Goal: Task Accomplishment & Management: Use online tool/utility

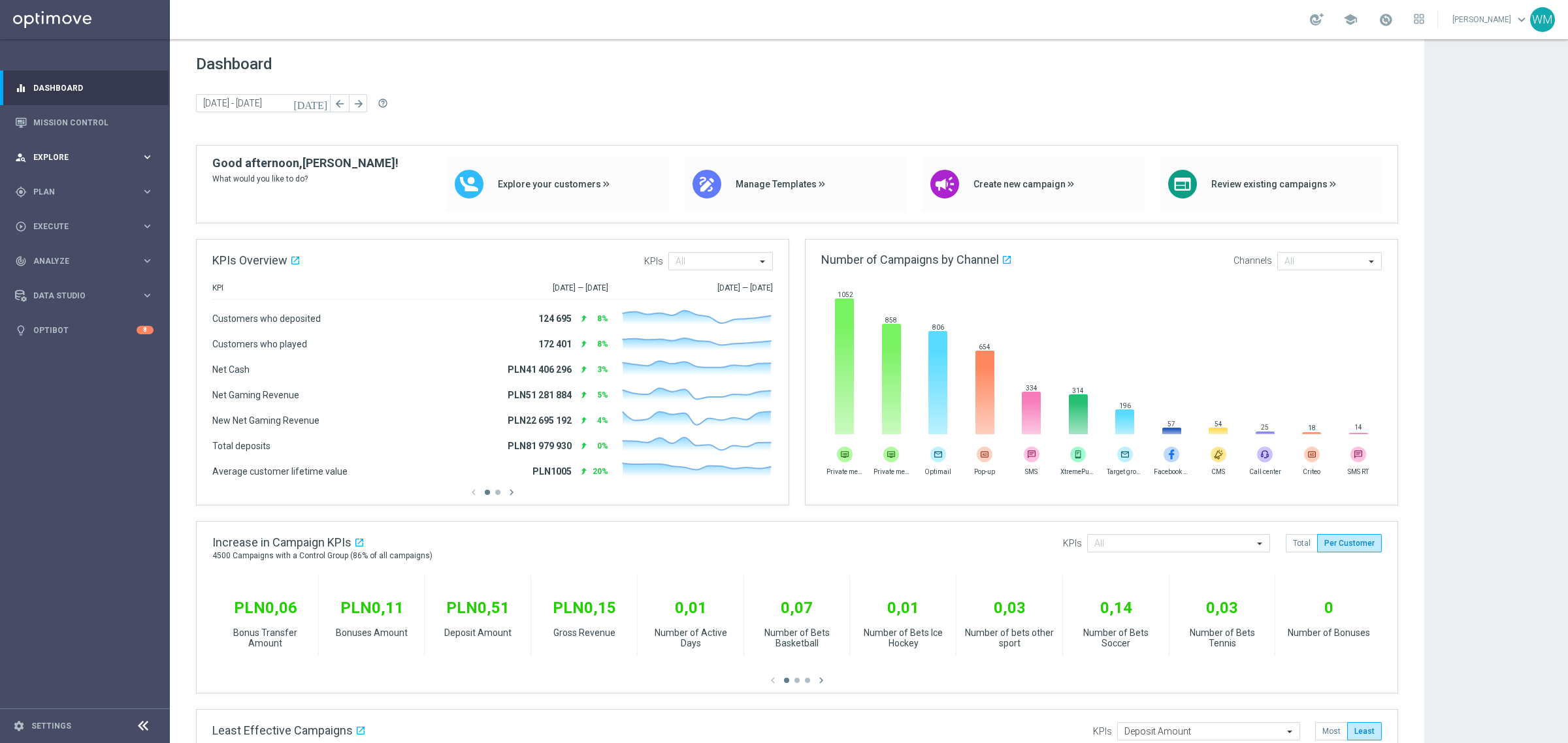
click at [57, 164] on div "person_search Explore keyboard_arrow_right" at bounding box center [84, 158] width 169 height 35
drag, startPoint x: 75, startPoint y: 183, endPoint x: 835, endPoint y: 314, distance: 771.2
click at [75, 183] on link "Customer Explorer" at bounding box center [85, 184] width 102 height 10
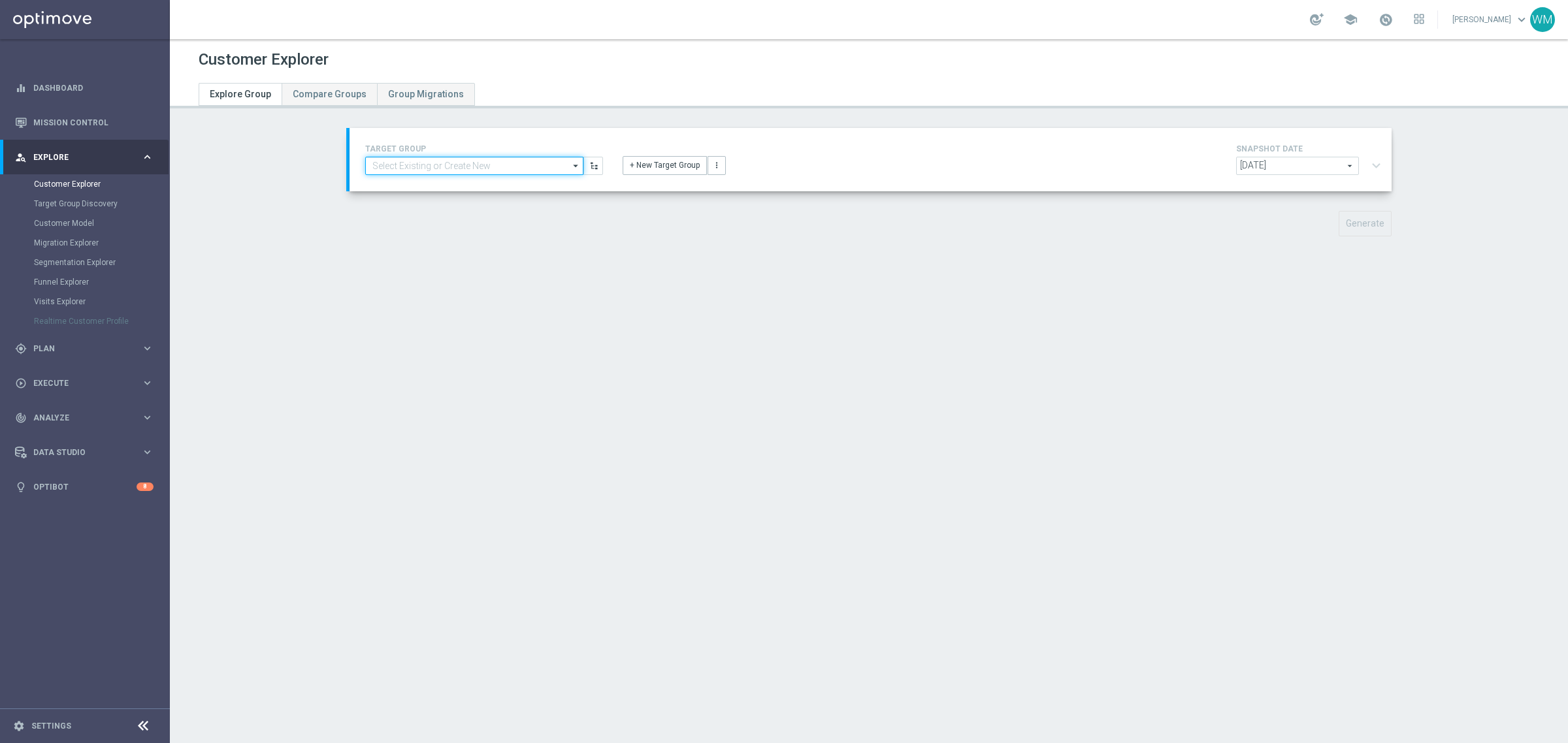
click at [479, 162] on input at bounding box center [474, 166] width 218 height 18
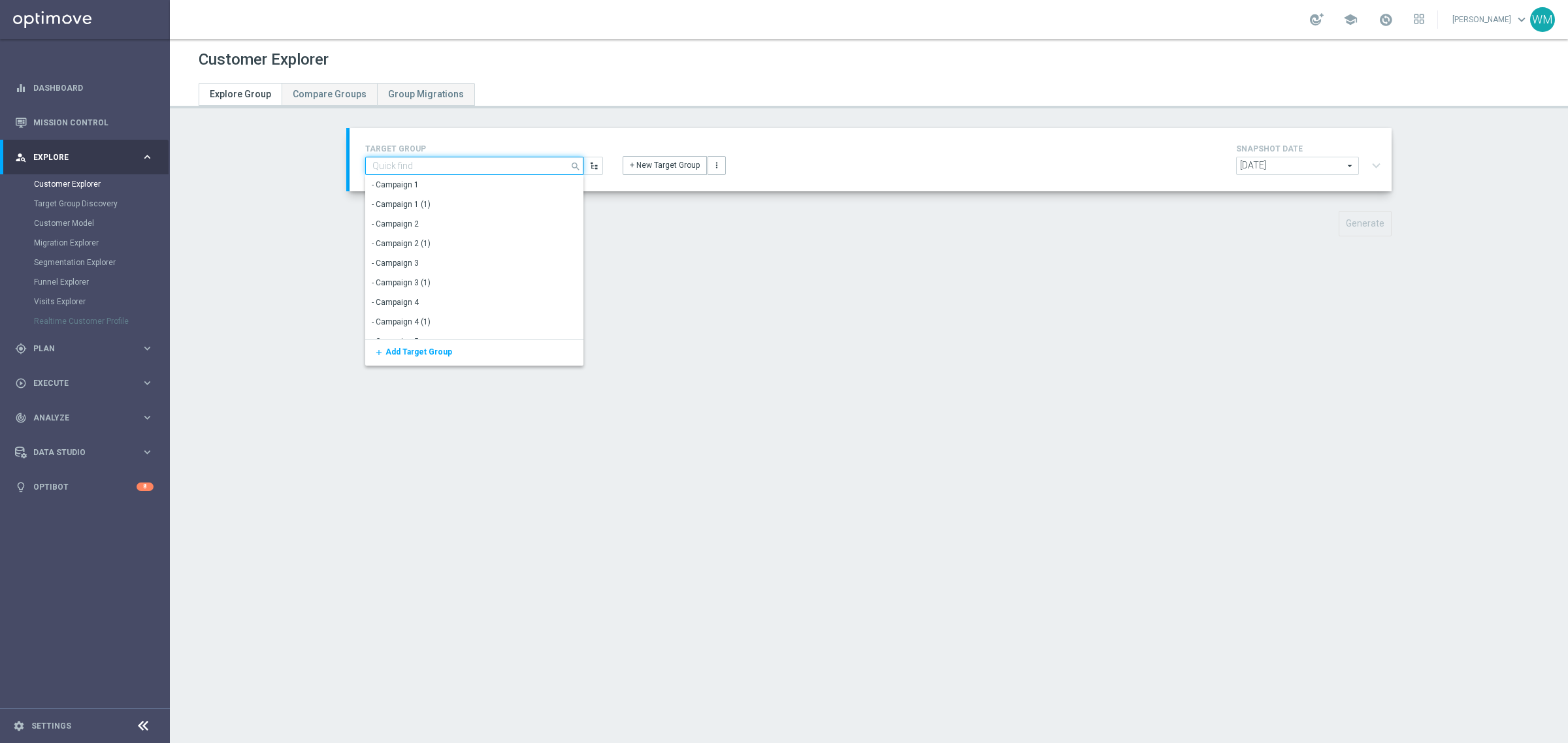
click at [479, 162] on input at bounding box center [474, 166] width 218 height 18
type input "OHC"
click at [471, 183] on div "OHC_WM" at bounding box center [474, 185] width 218 height 18
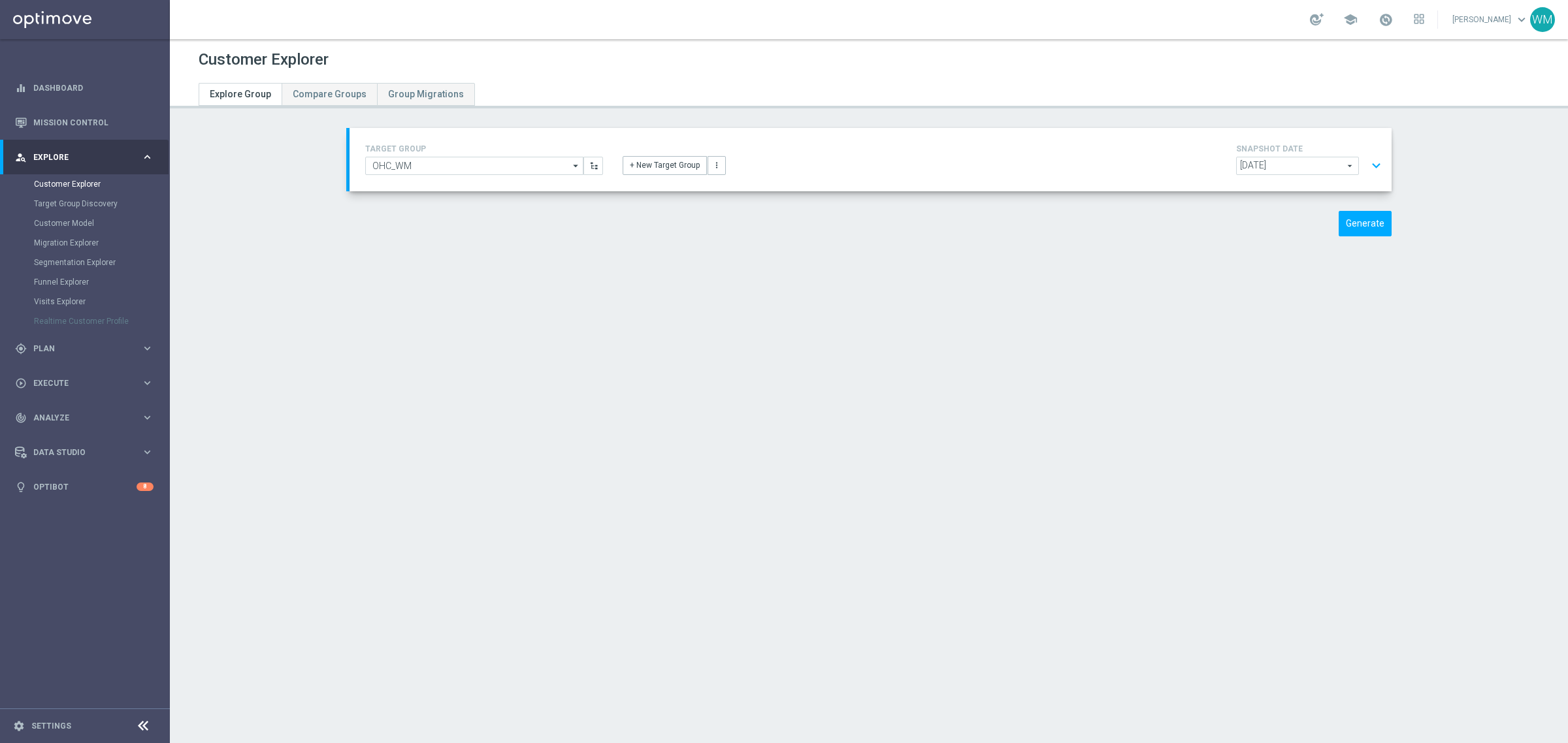
click at [1373, 164] on button "expand_more" at bounding box center [1376, 166] width 19 height 25
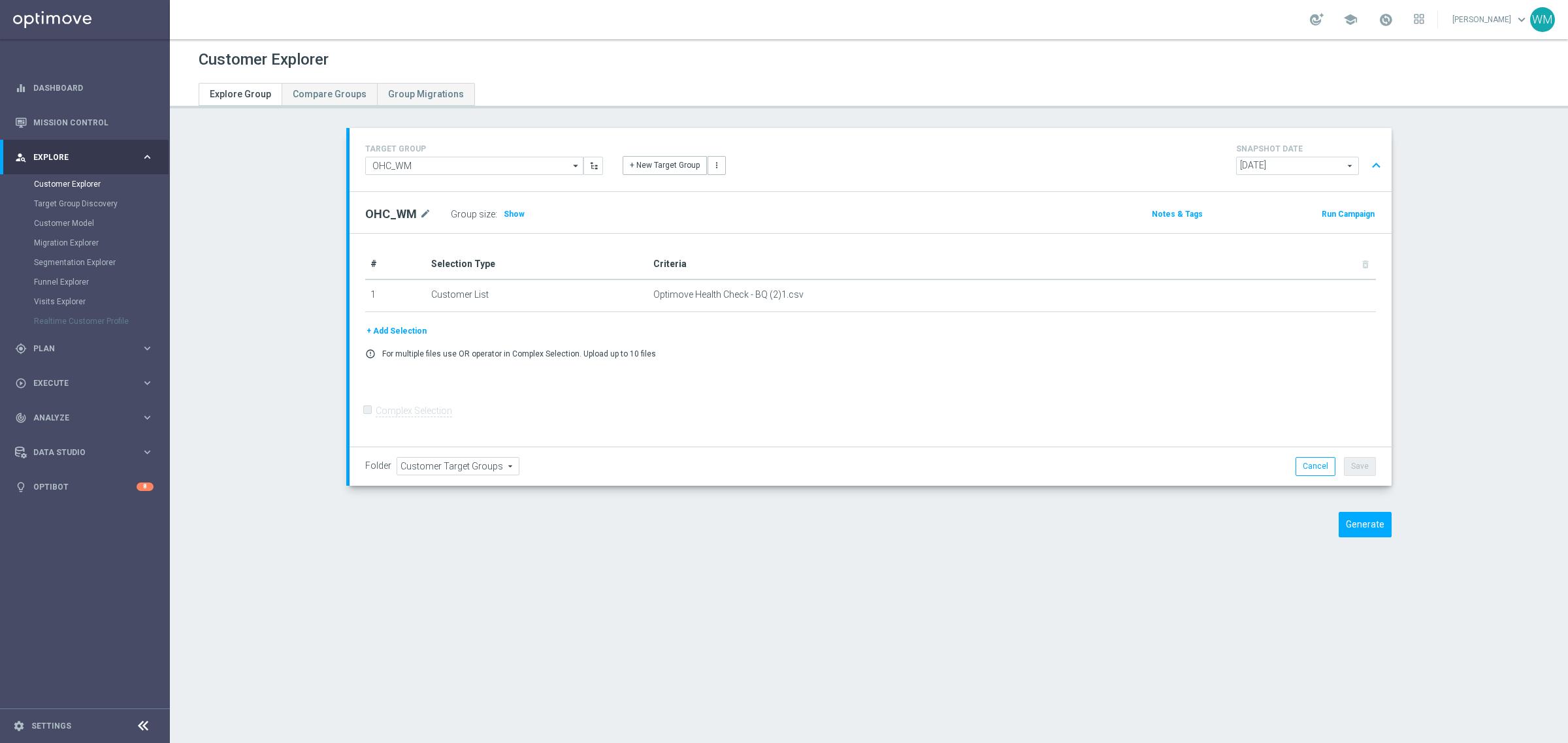
click at [1373, 164] on button "expand_less" at bounding box center [1376, 166] width 19 height 25
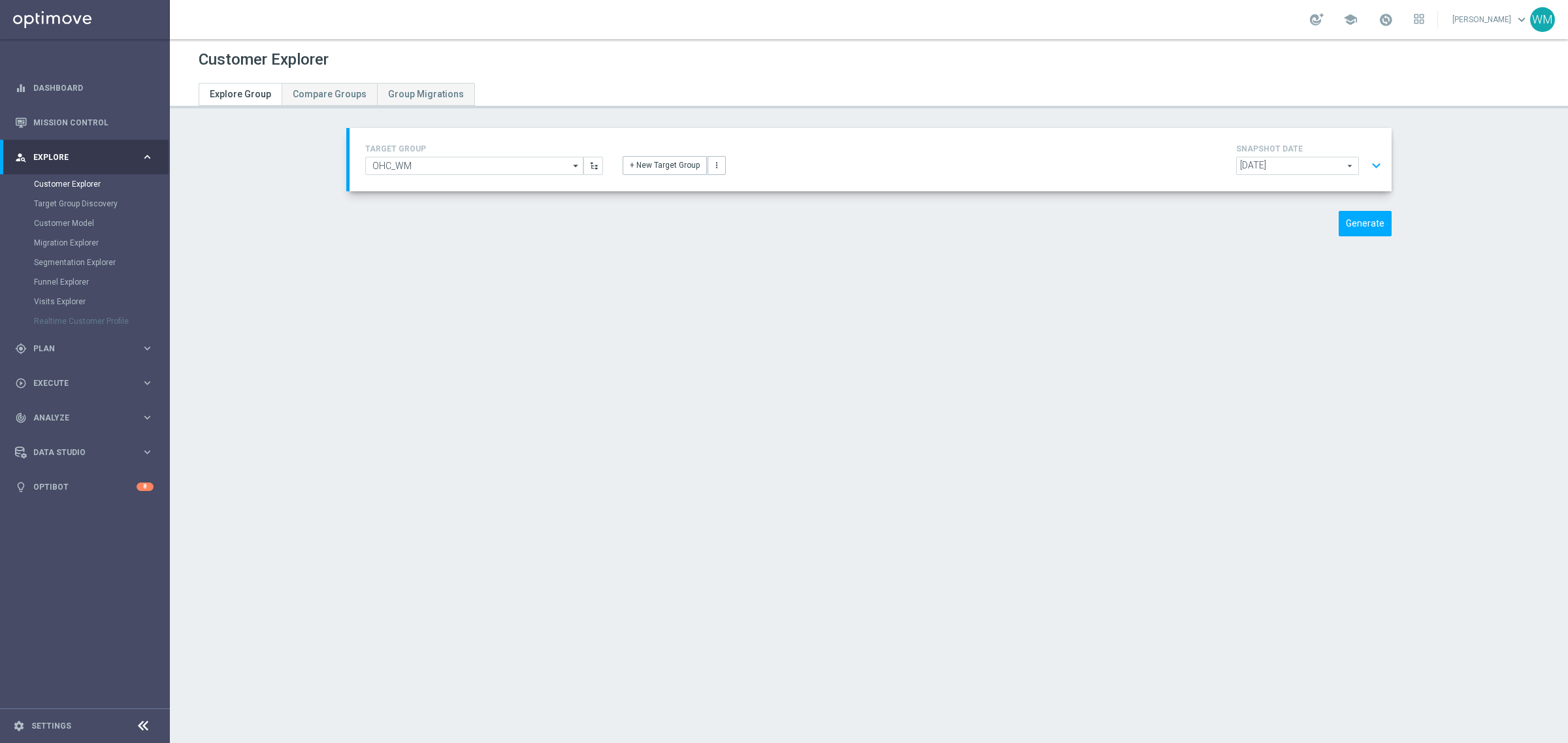
click at [1373, 164] on button "expand_more" at bounding box center [1376, 166] width 19 height 25
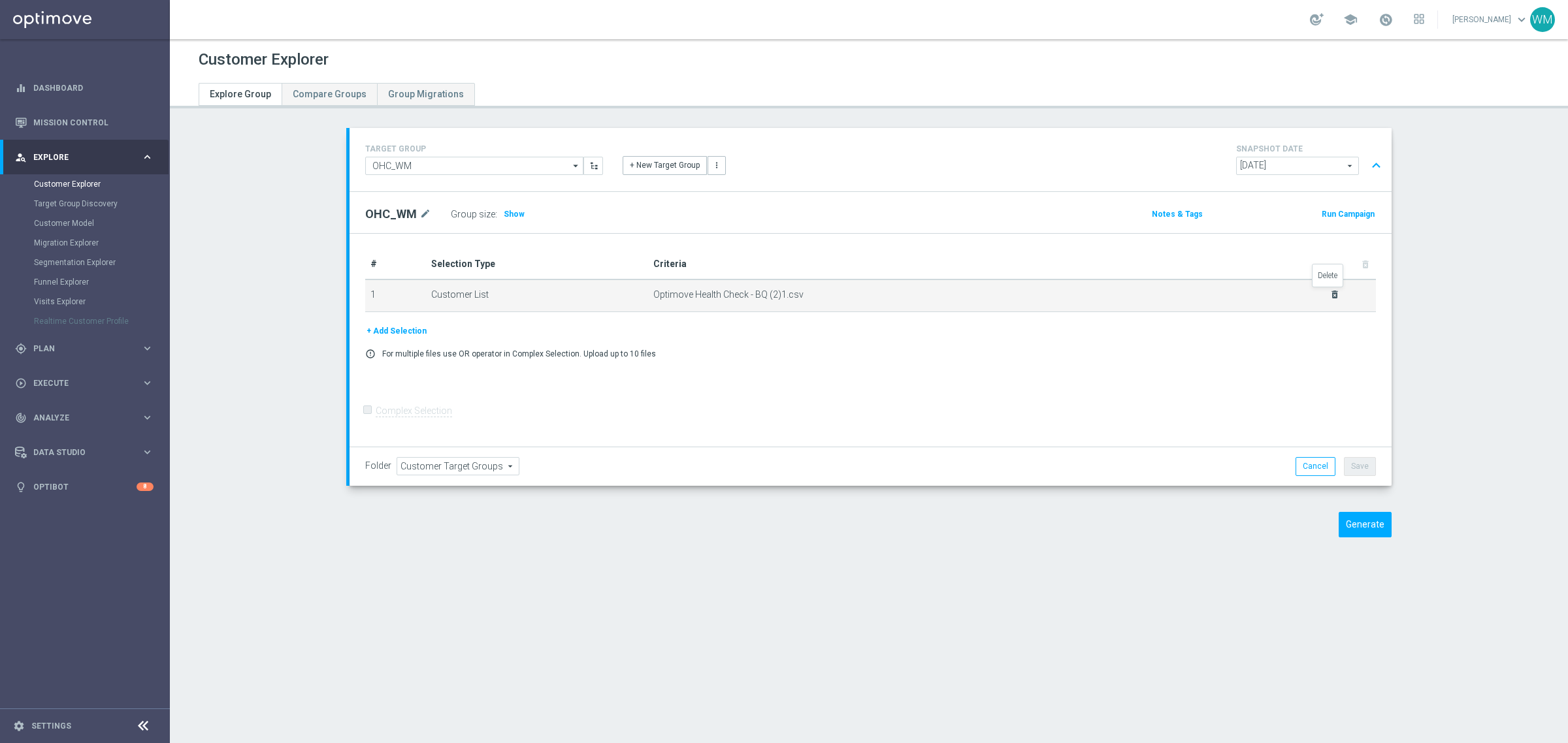
click at [1331, 297] on icon "delete_forever" at bounding box center [1334, 294] width 10 height 10
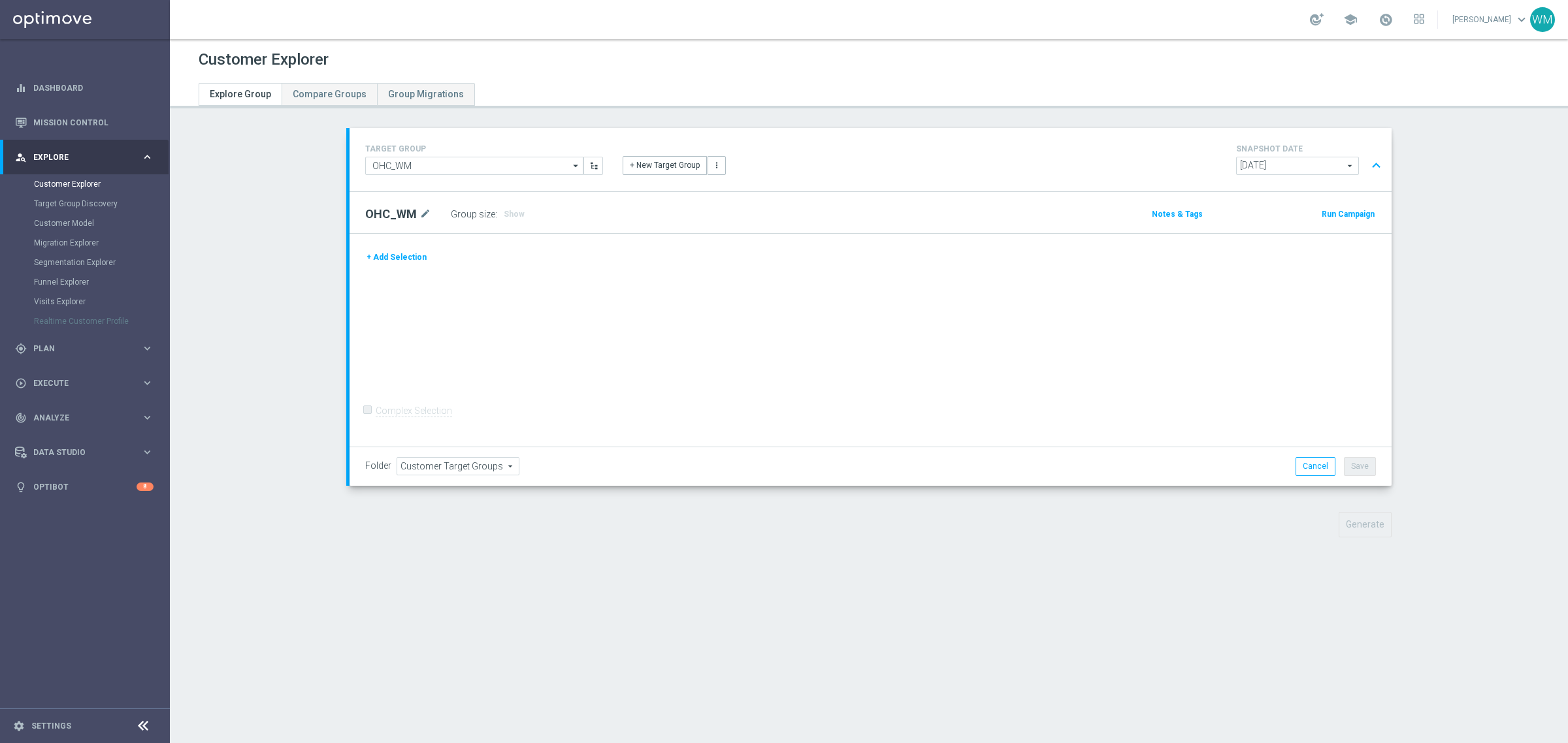
click at [399, 262] on button "+ Add Selection" at bounding box center [397, 257] width 63 height 15
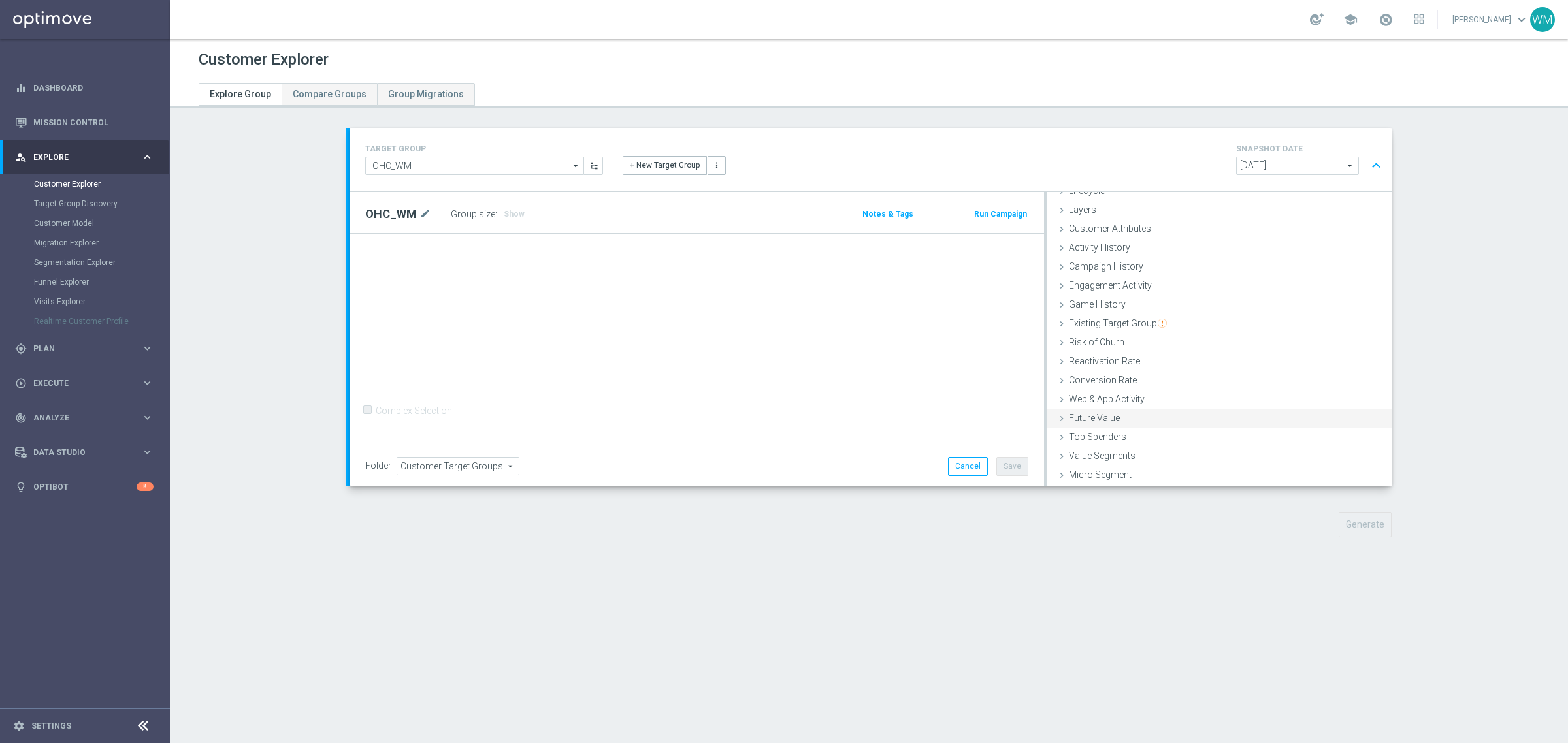
scroll to position [54, 0]
click at [1126, 466] on div "Customer List done" at bounding box center [1219, 476] width 345 height 20
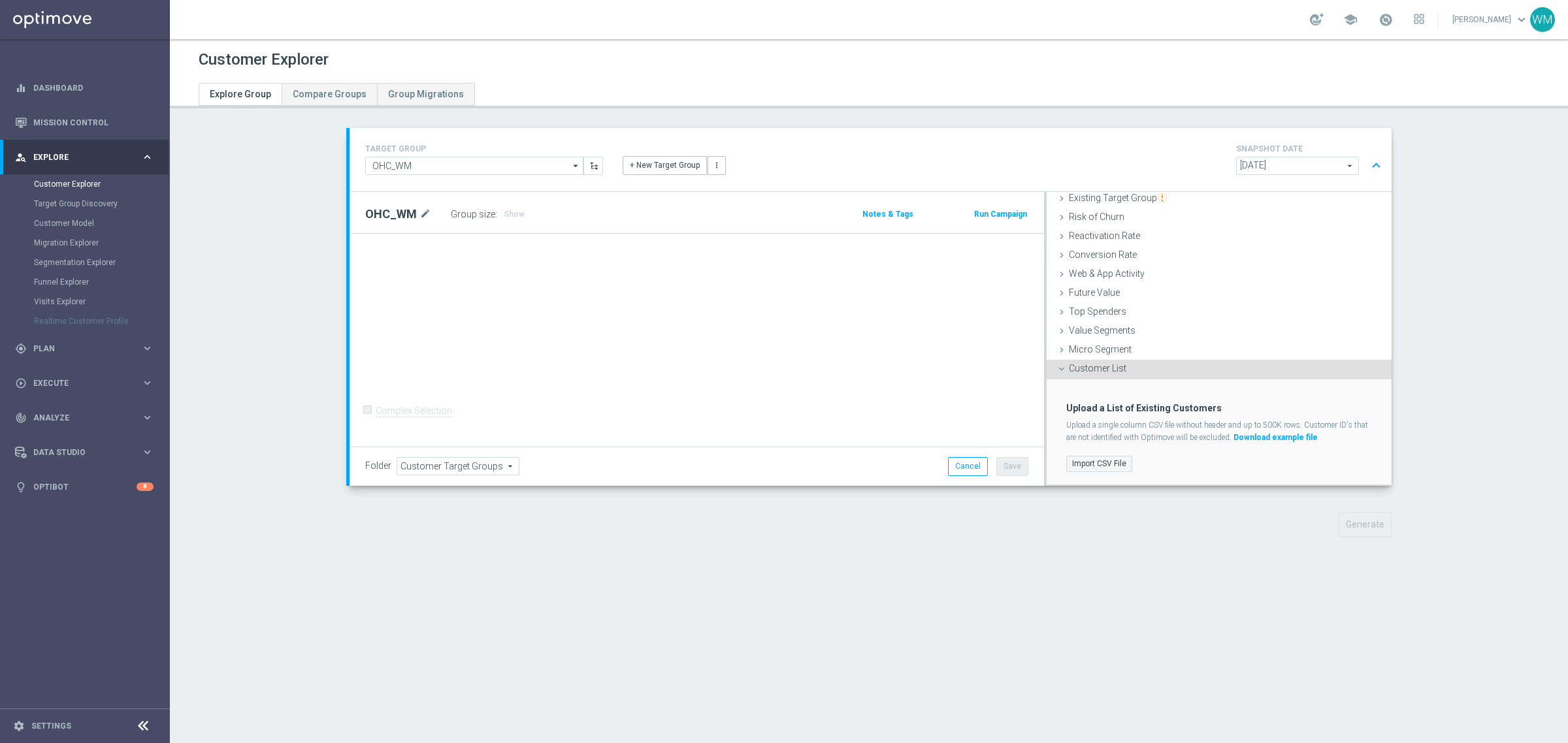
click at [1117, 458] on label "Import CSV File" at bounding box center [1099, 464] width 66 height 16
click at [0, 0] on input "Import CSV File" at bounding box center [0, 0] width 0 height 0
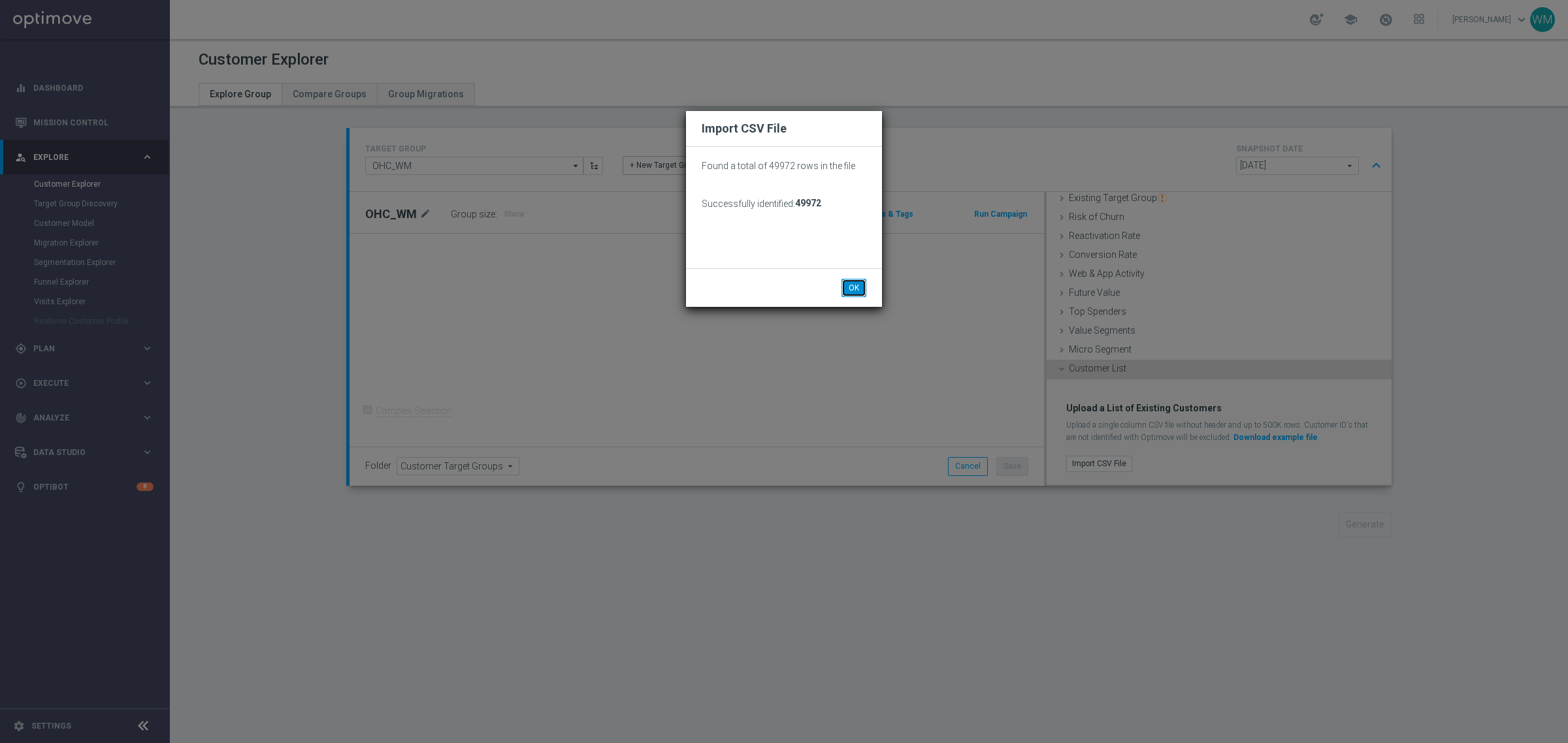
click at [853, 287] on button "OK" at bounding box center [854, 288] width 25 height 18
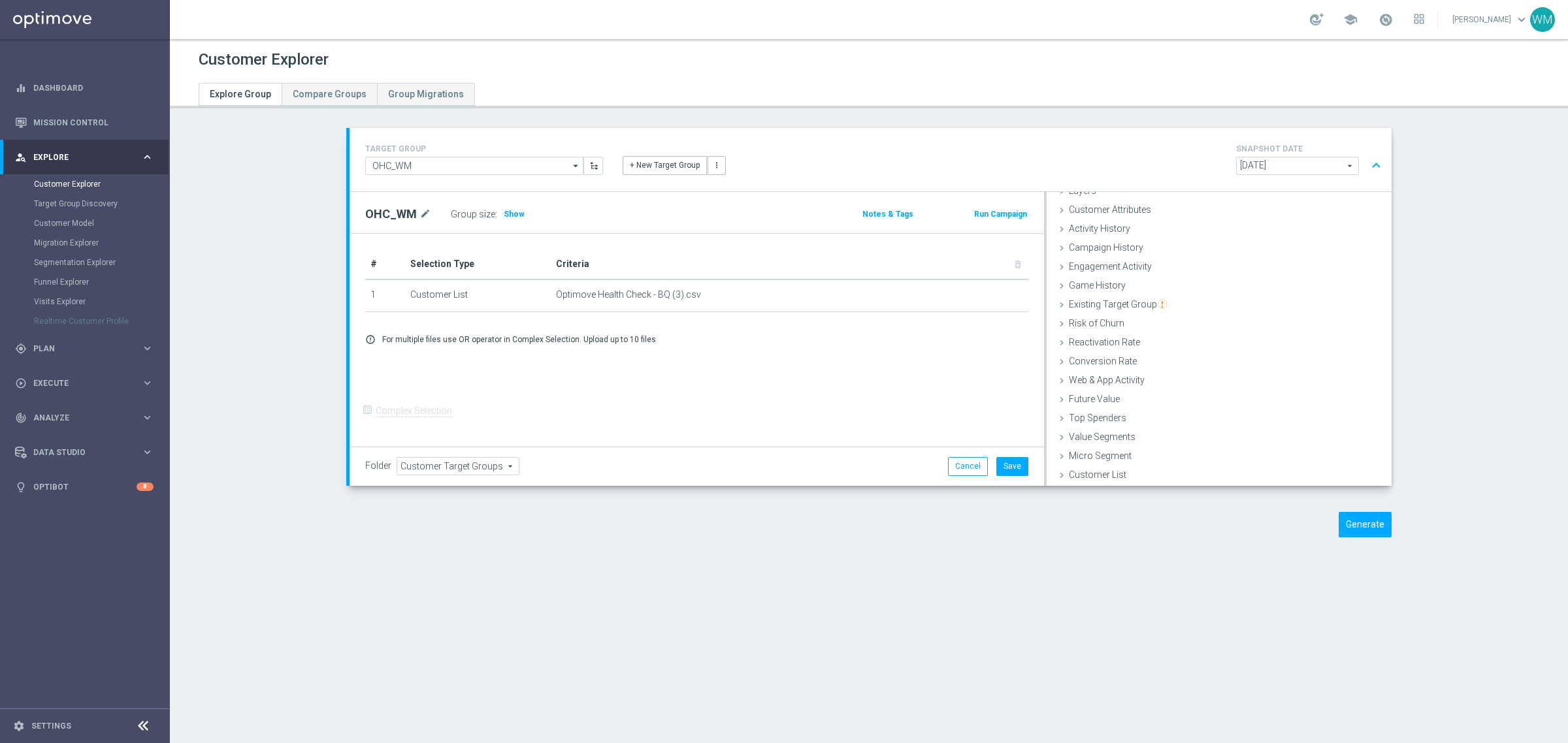
scroll to position [54, 0]
click at [1007, 459] on button "Save" at bounding box center [1012, 466] width 32 height 18
click at [1353, 511] on div "TARGET GROUP OHC_WM OHC_WM arrow_drop_down Show Selected 0 of NaN - Campaign 1" at bounding box center [869, 343] width 1097 height 429
click at [1361, 533] on button "Generate" at bounding box center [1365, 525] width 53 height 26
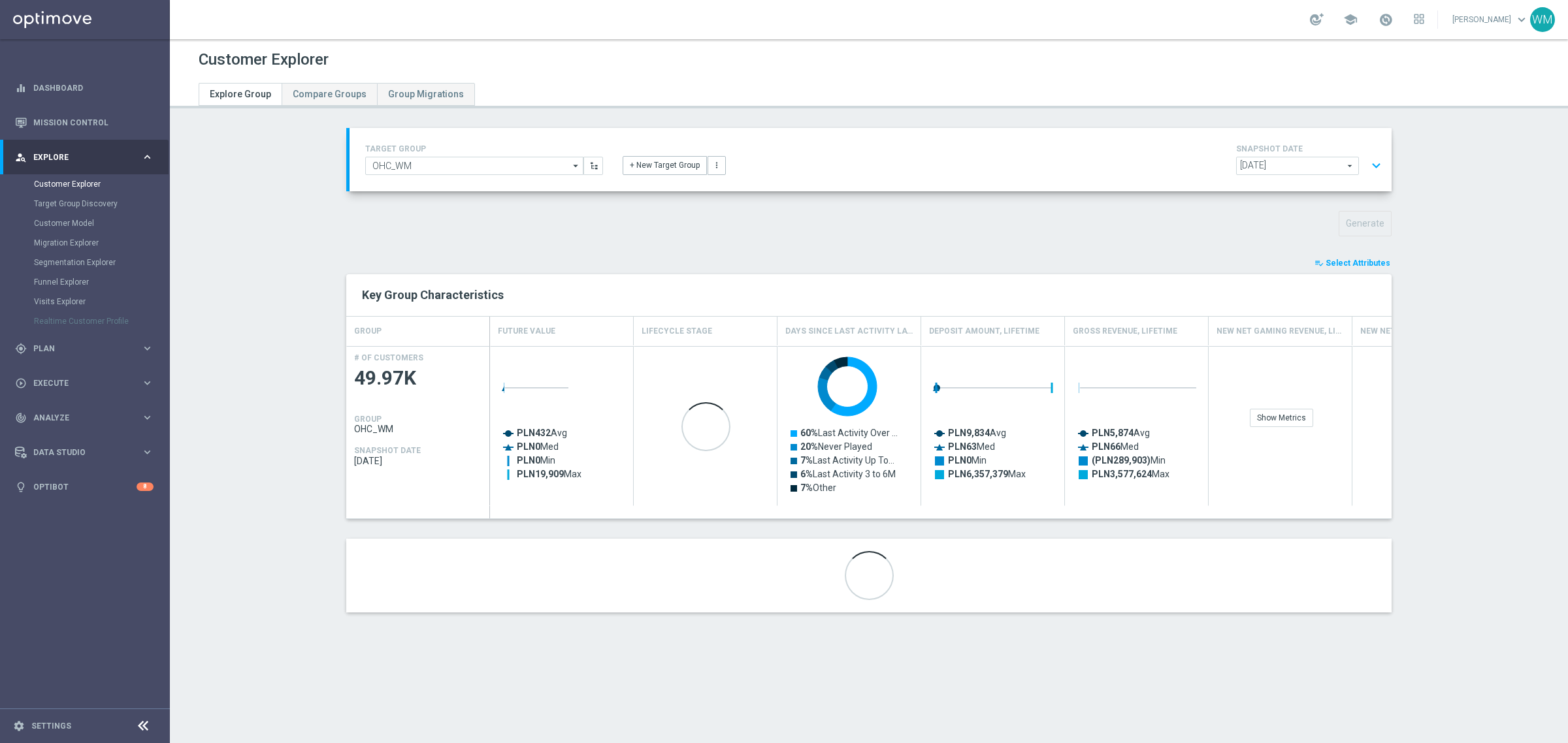
drag, startPoint x: 1323, startPoint y: 258, endPoint x: 1353, endPoint y: 286, distance: 41.0
click at [1323, 258] on button "playlist_add_check Select Attributes" at bounding box center [1353, 263] width 78 height 15
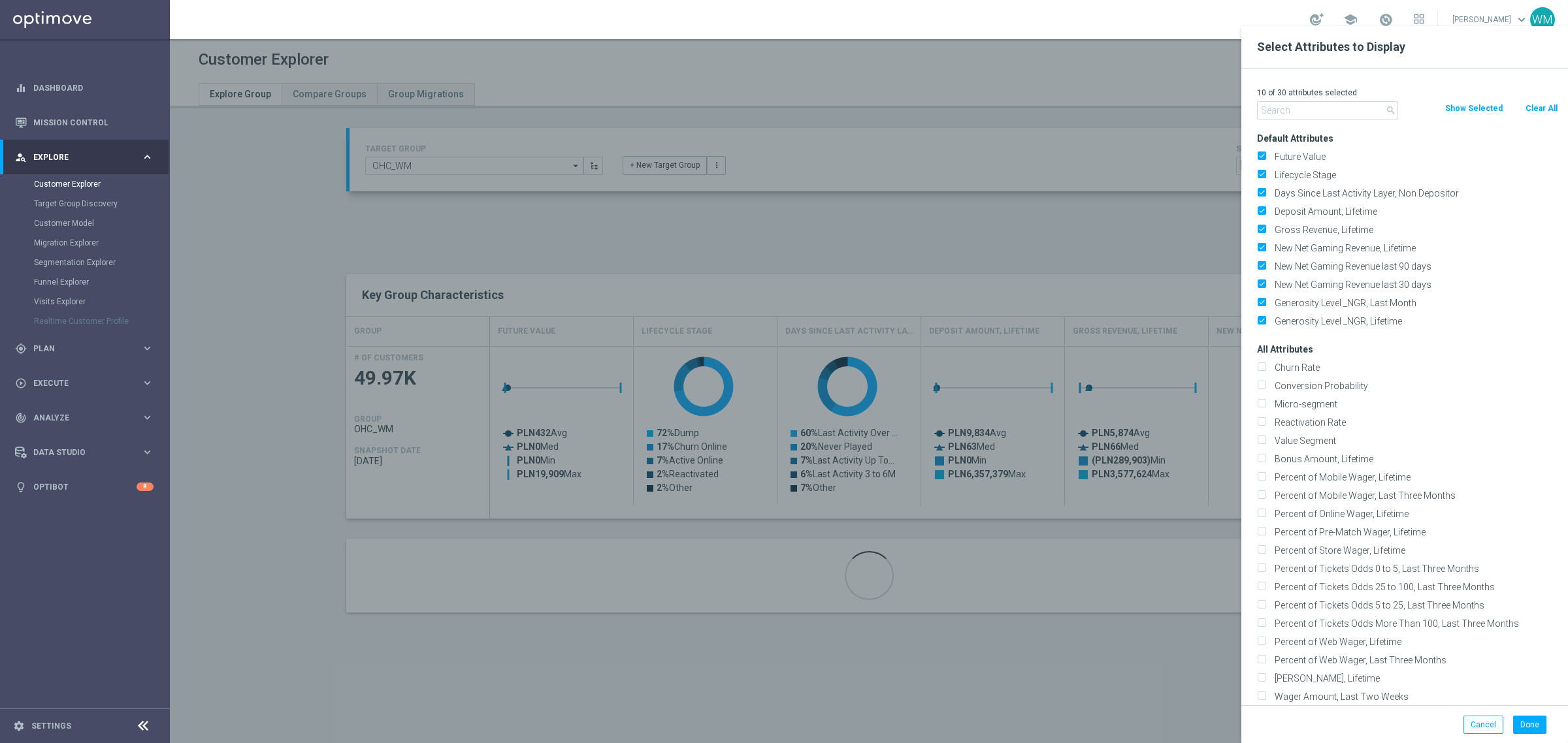
click at [1531, 109] on button "Clear All" at bounding box center [1542, 108] width 35 height 15
checkbox input "false"
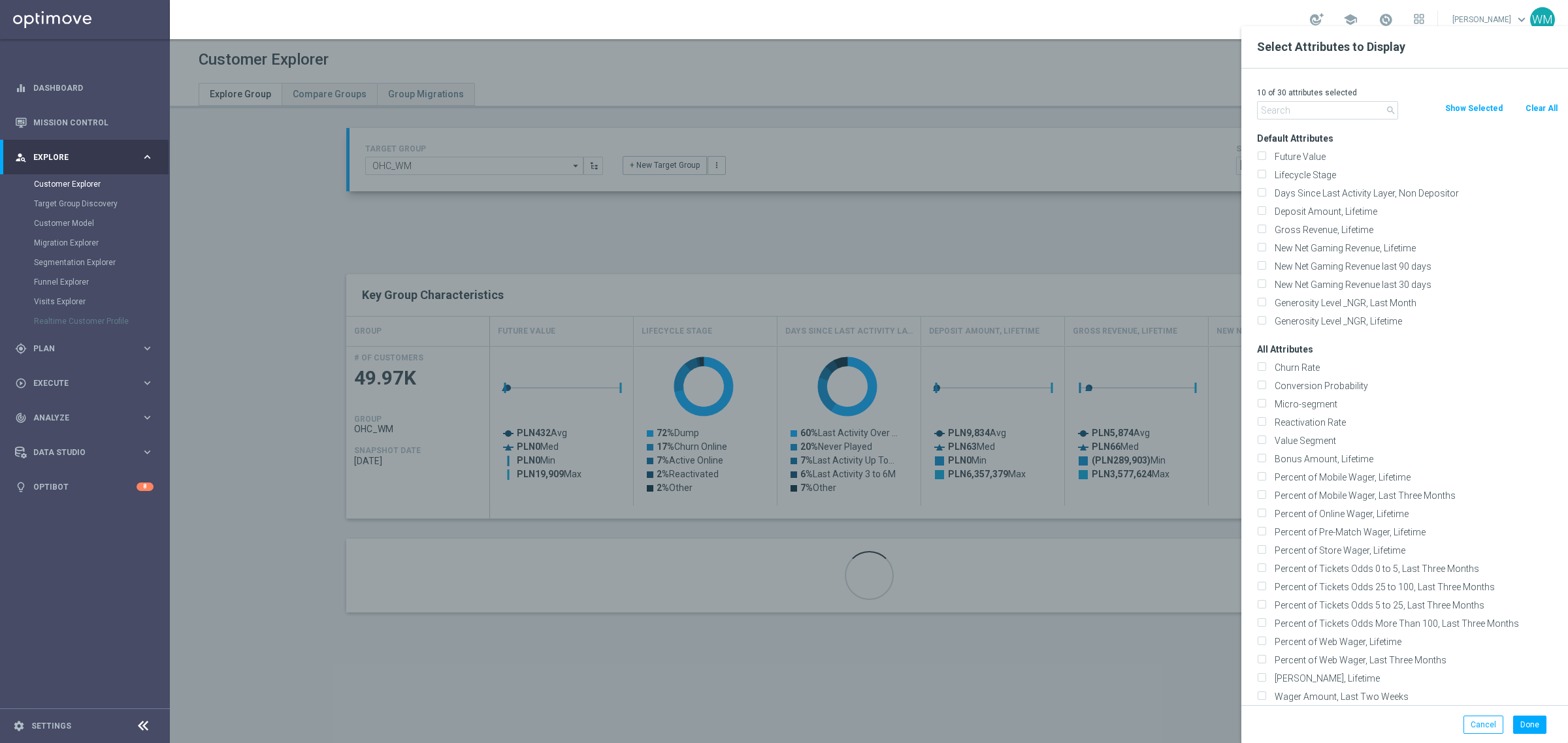
checkbox input "false"
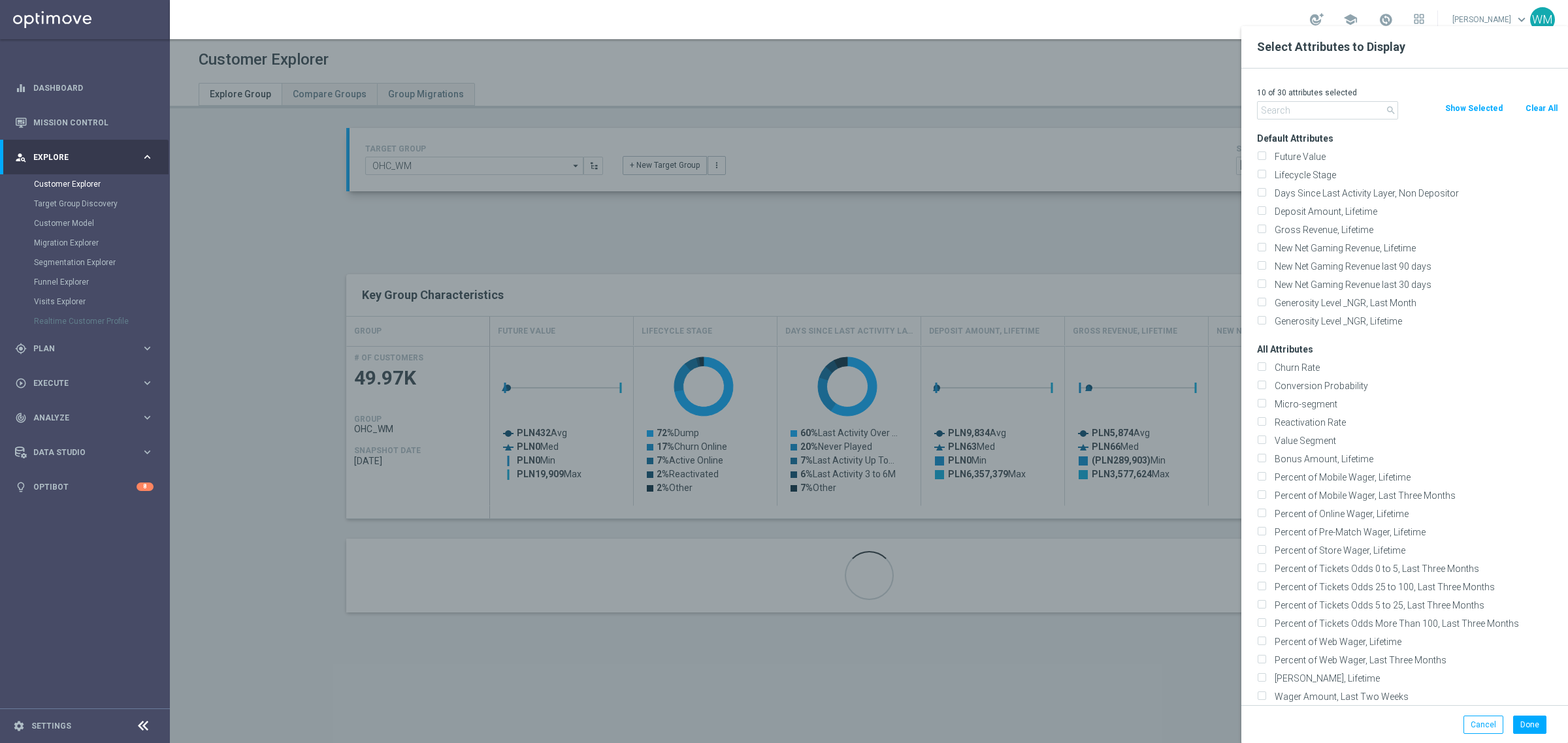
checkbox input "false"
click at [1330, 109] on input "text" at bounding box center [1327, 110] width 141 height 18
paste input "Liability Factor Live"
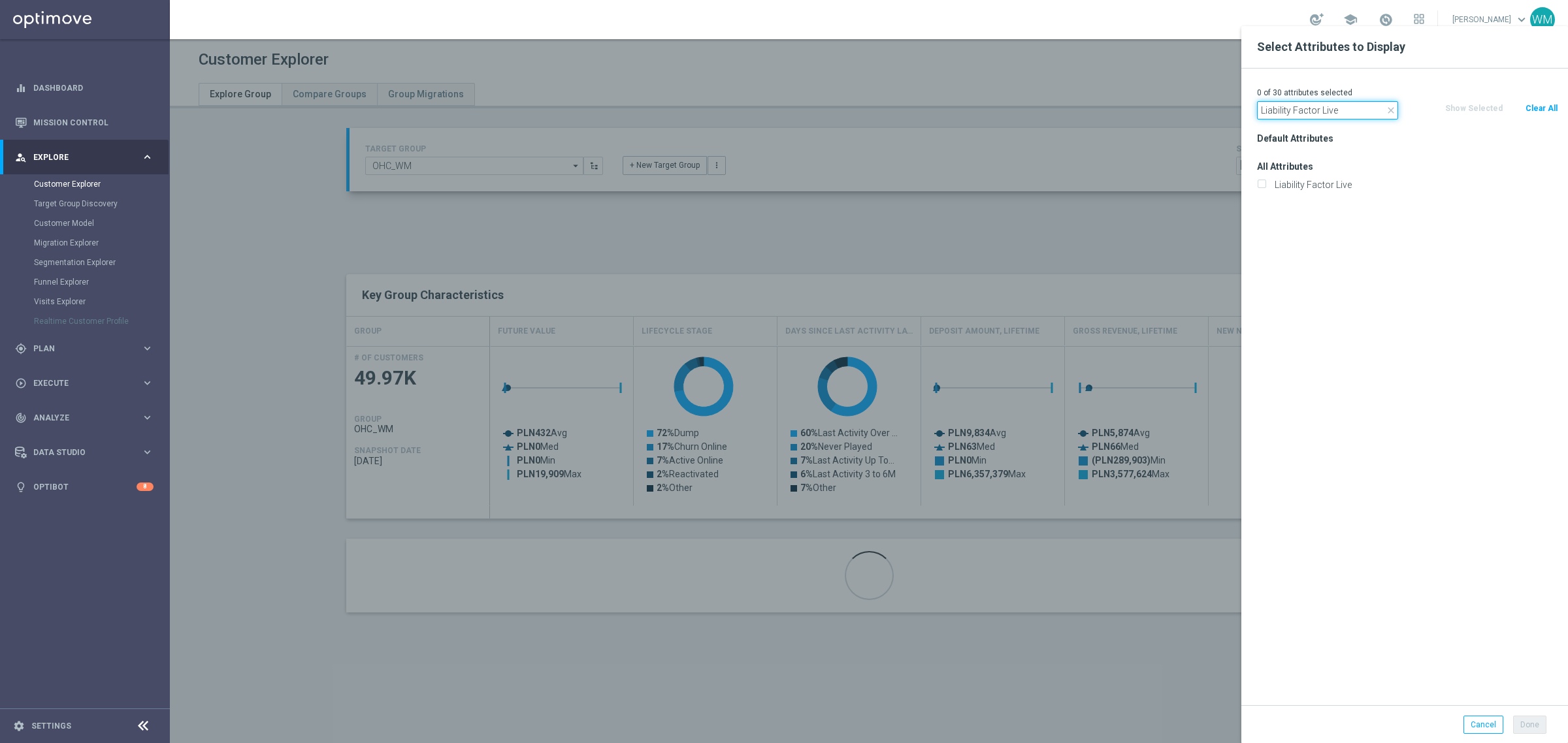
type input "Liability Factor Live"
click at [1294, 181] on label "Liability Factor Live" at bounding box center [1414, 185] width 288 height 12
click at [1265, 182] on input "Liability Factor Live" at bounding box center [1261, 186] width 8 height 8
checkbox input "true"
click at [1353, 102] on input "Liability Factor Live" at bounding box center [1327, 110] width 141 height 18
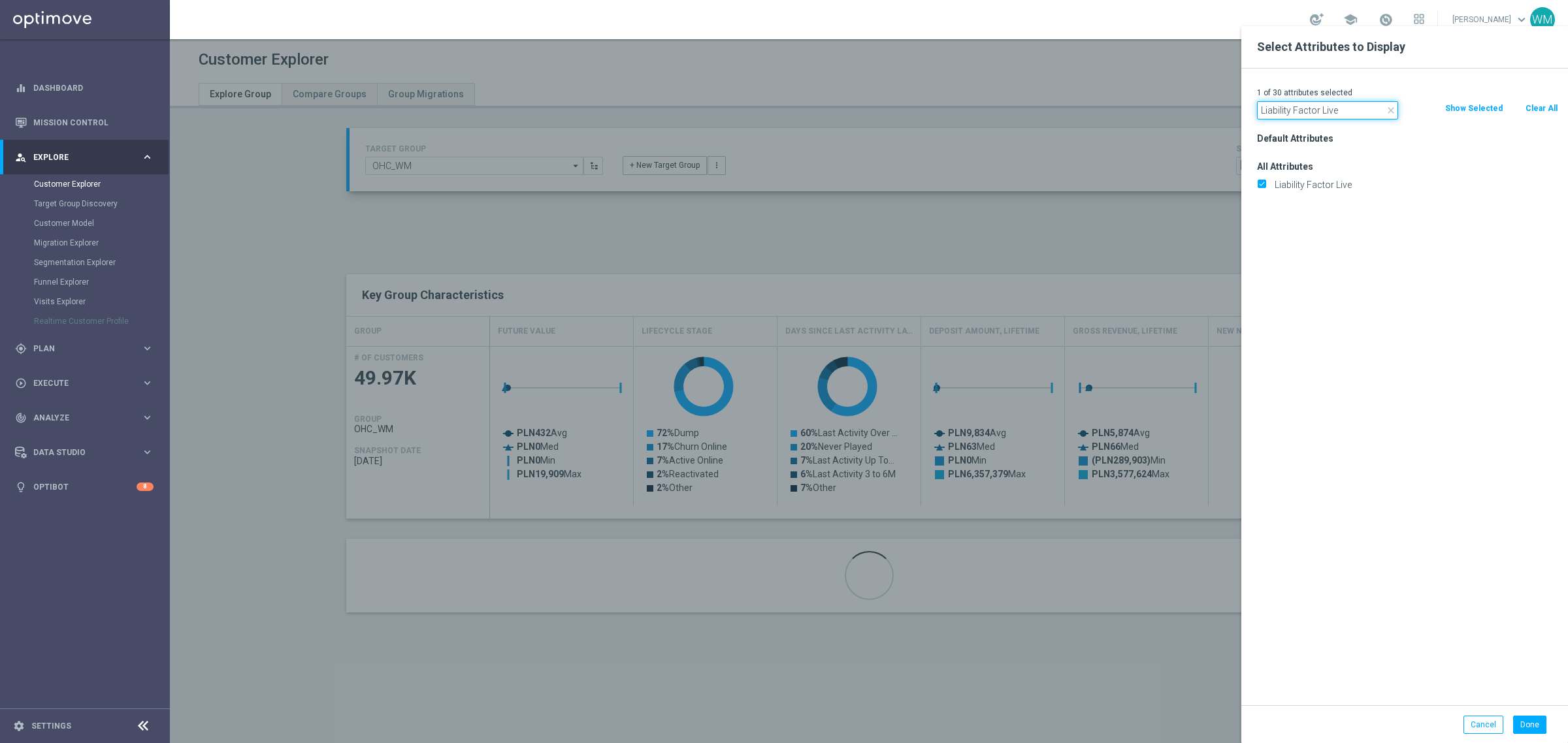
click at [1353, 102] on input "Liability Factor Live" at bounding box center [1327, 110] width 141 height 18
paste input "Prematch"
type input "Liability Factor Prematch"
click at [1337, 187] on label "Liability Factor Prematch" at bounding box center [1414, 185] width 288 height 12
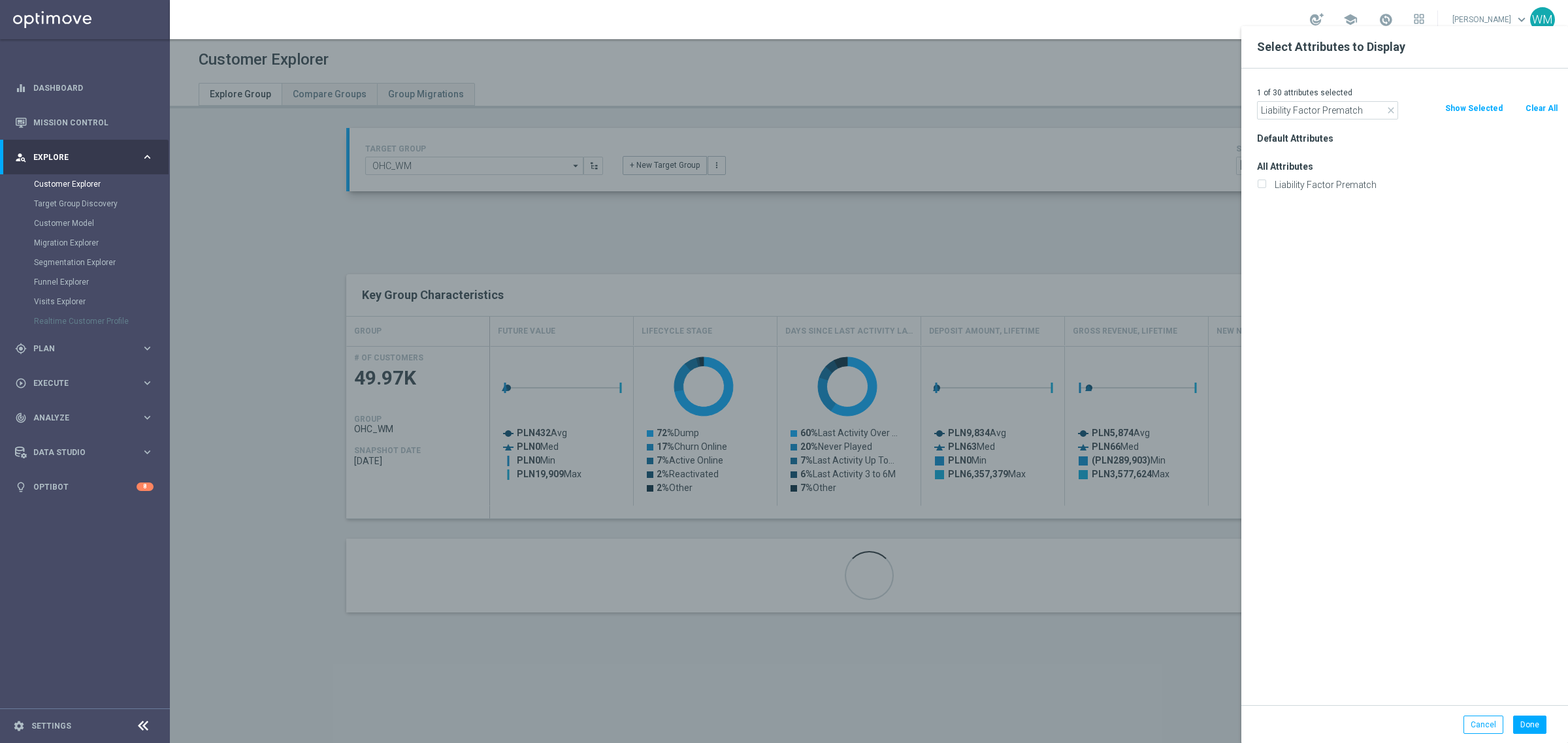
click at [1265, 187] on input "Liability Factor Prematch" at bounding box center [1261, 186] width 8 height 8
checkbox input "true"
click at [1344, 111] on input "Liability Factor Prematch" at bounding box center [1327, 110] width 141 height 18
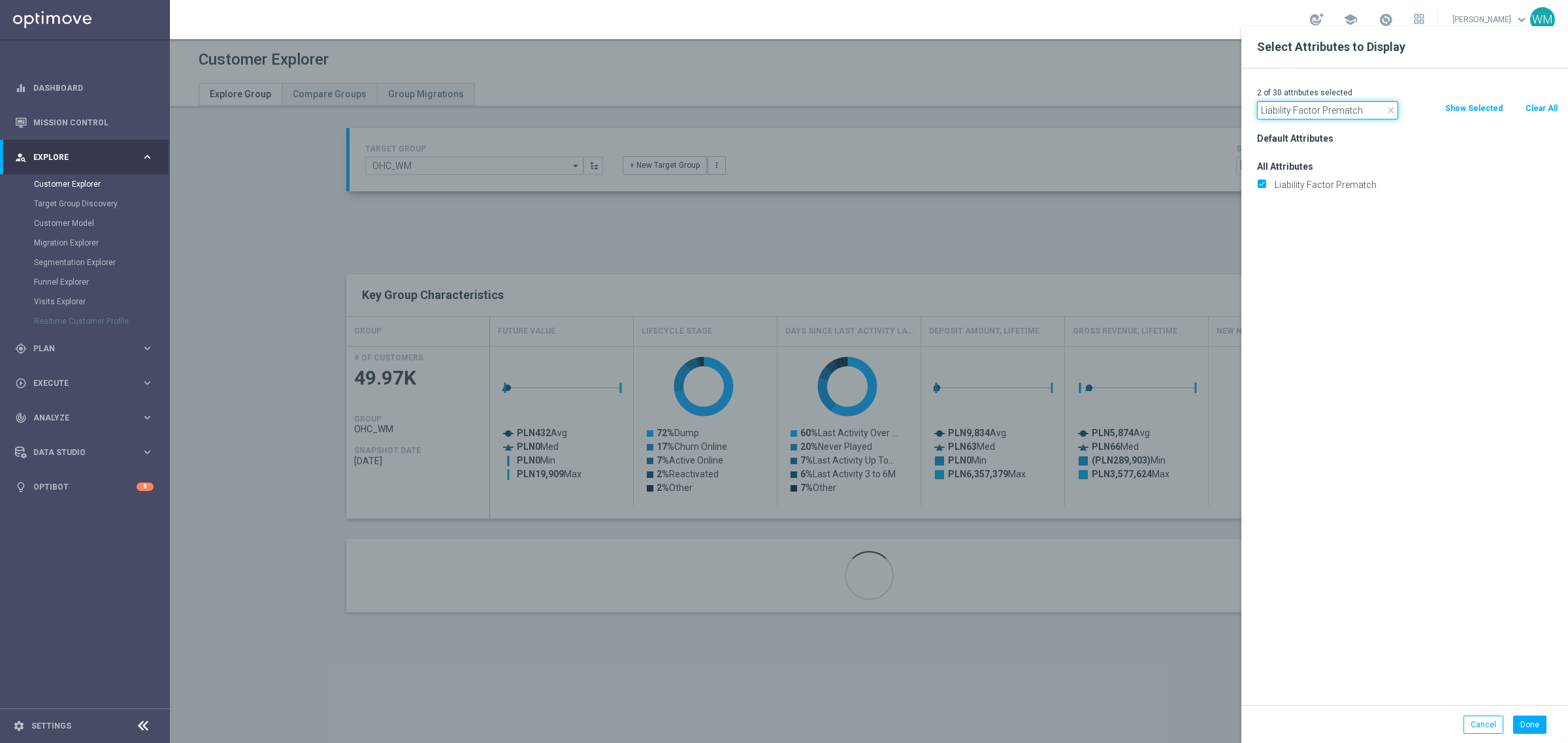
paste input "STS_ValueSegment"
type input "STS_ValueSegment"
click at [1343, 186] on label "STS_ValueSegment" at bounding box center [1414, 185] width 288 height 12
click at [1265, 186] on input "STS_ValueSegment" at bounding box center [1261, 186] width 8 height 8
checkbox input "true"
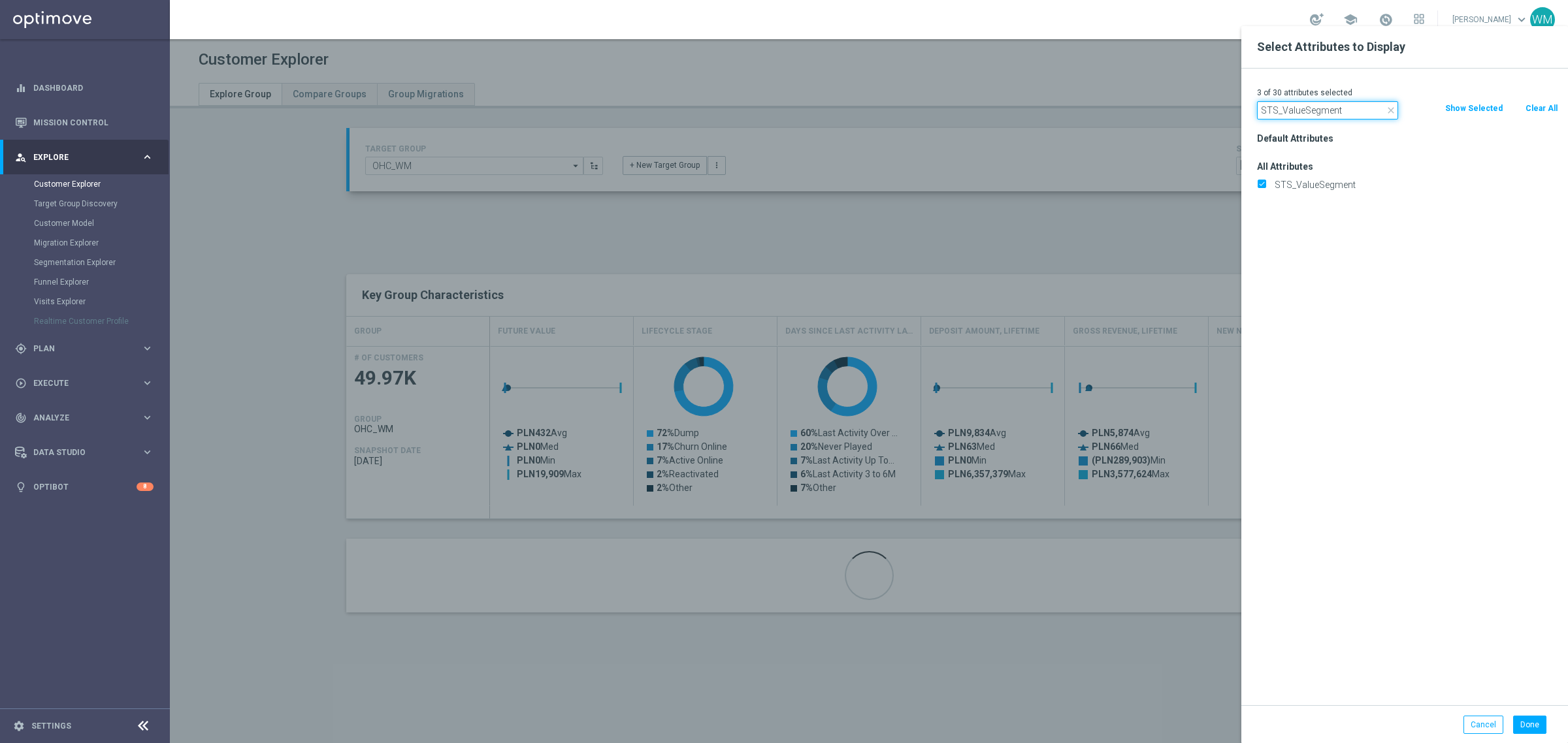
click at [1324, 108] on input "STS_ValueSegment" at bounding box center [1327, 110] width 141 height 18
paste input "tage Deposi"
type input "Stage Deposit"
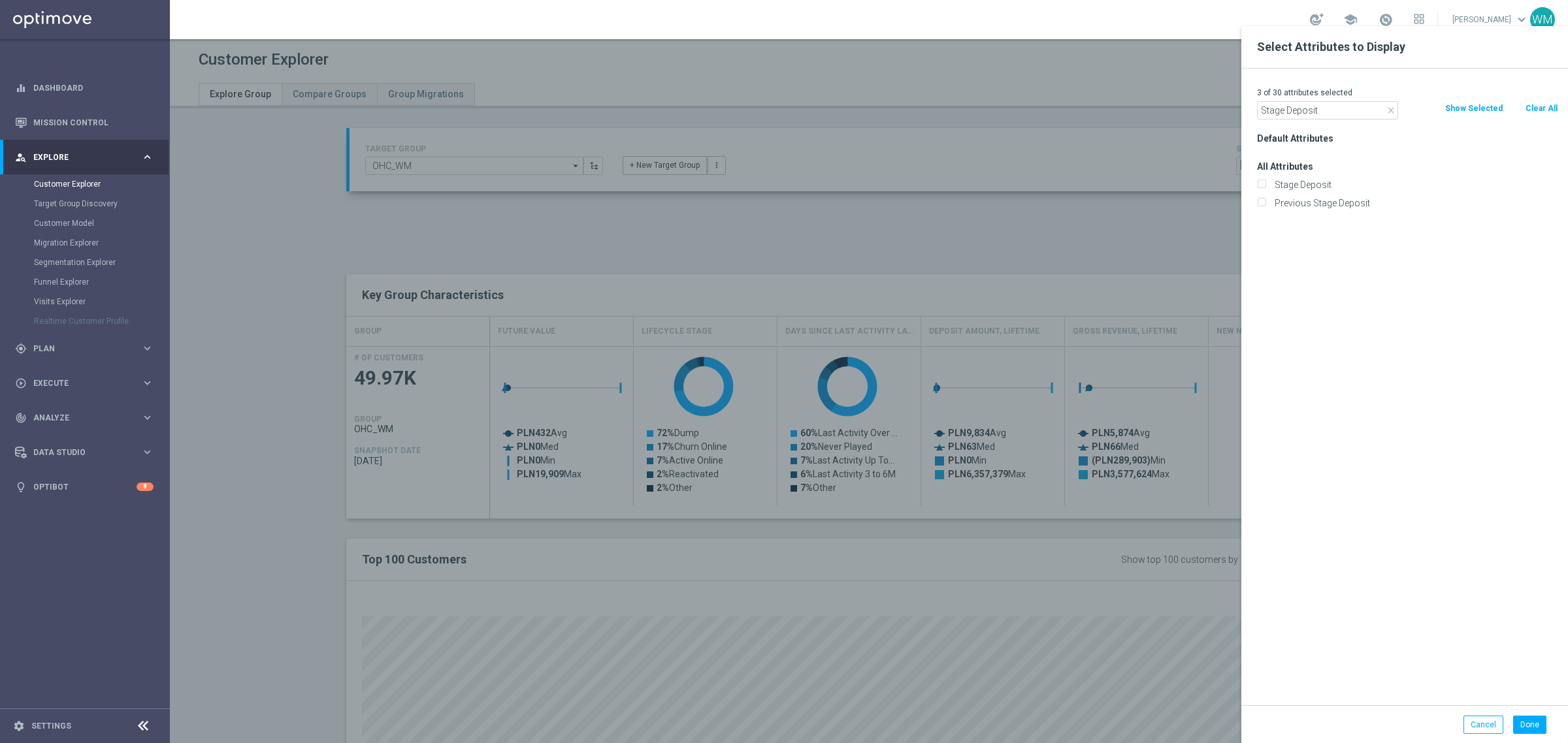
click at [1348, 183] on label "Stage Deposit" at bounding box center [1414, 185] width 288 height 12
click at [1265, 183] on input "Stage Deposit" at bounding box center [1261, 186] width 8 height 8
checkbox input "true"
click at [1332, 114] on input "Stage Deposit" at bounding box center [1327, 110] width 141 height 18
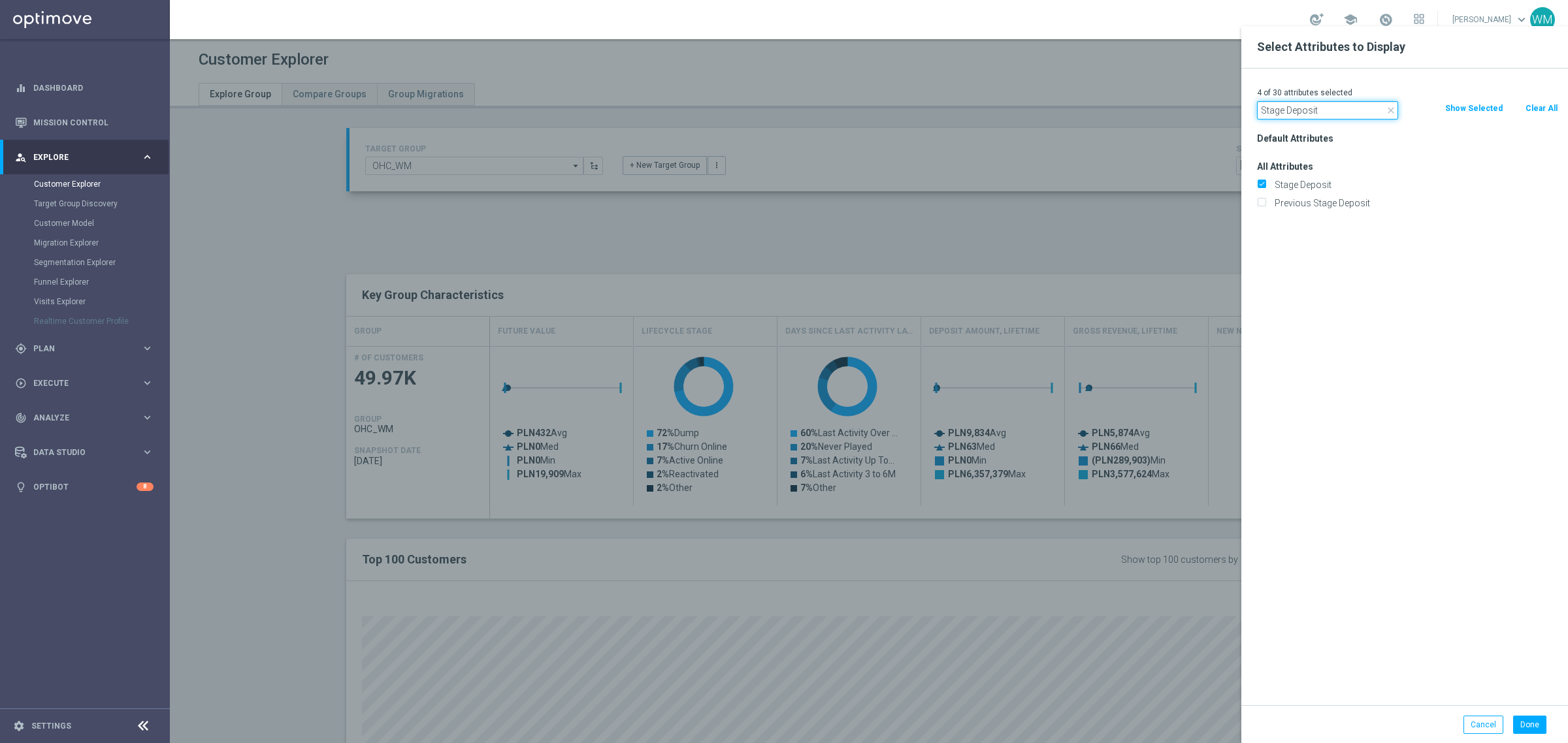
click at [1332, 114] on input "Stage Deposit" at bounding box center [1327, 110] width 141 height 18
type input "agree"
click at [1318, 187] on label "Push Agree" at bounding box center [1414, 185] width 288 height 12
click at [1265, 187] on input "Push Agree" at bounding box center [1261, 186] width 8 height 8
checkbox input "true"
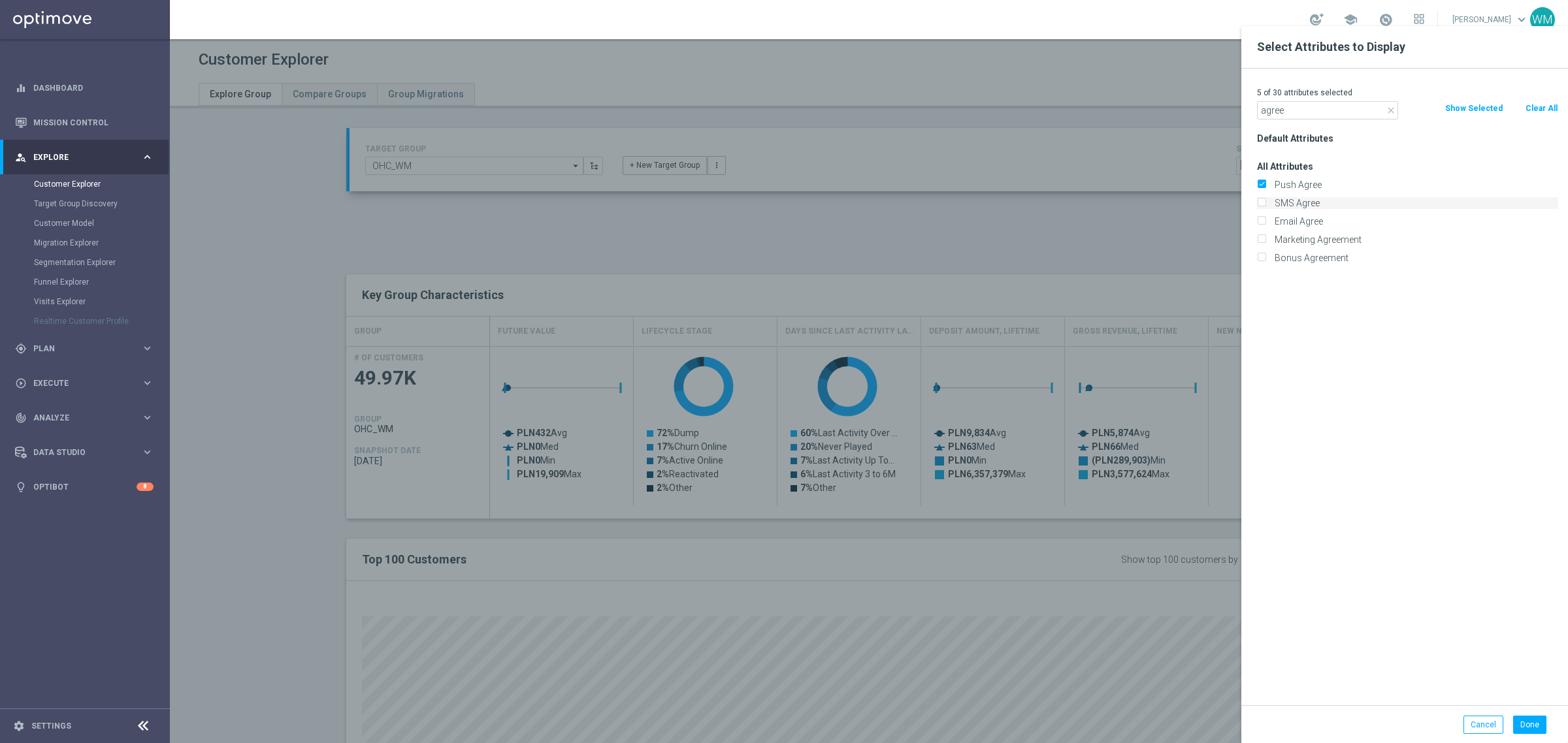
click at [1316, 199] on label "SMS Agree" at bounding box center [1414, 203] width 288 height 12
click at [1265, 201] on input "SMS Agree" at bounding box center [1261, 205] width 8 height 8
checkbox input "true"
click at [1312, 220] on label "Email Agree" at bounding box center [1414, 221] width 288 height 12
click at [1265, 220] on input "Email Agree" at bounding box center [1261, 223] width 8 height 8
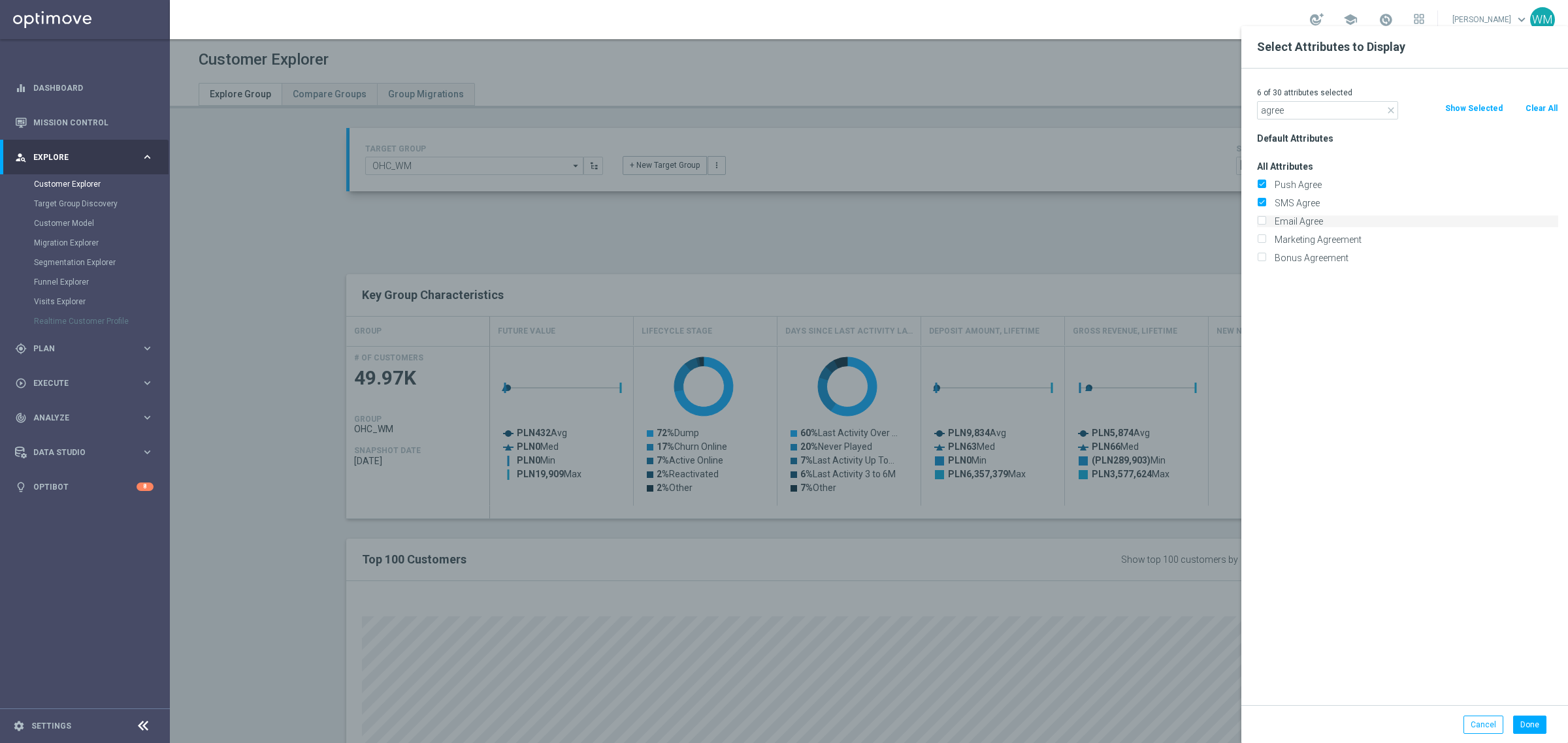
checkbox input "true"
click at [1310, 244] on label "Marketing Agreement" at bounding box center [1414, 239] width 288 height 12
click at [1265, 244] on input "Marketing Agreement" at bounding box center [1261, 241] width 8 height 8
checkbox input "true"
drag, startPoint x: 1310, startPoint y: 255, endPoint x: 1320, endPoint y: 252, distance: 10.4
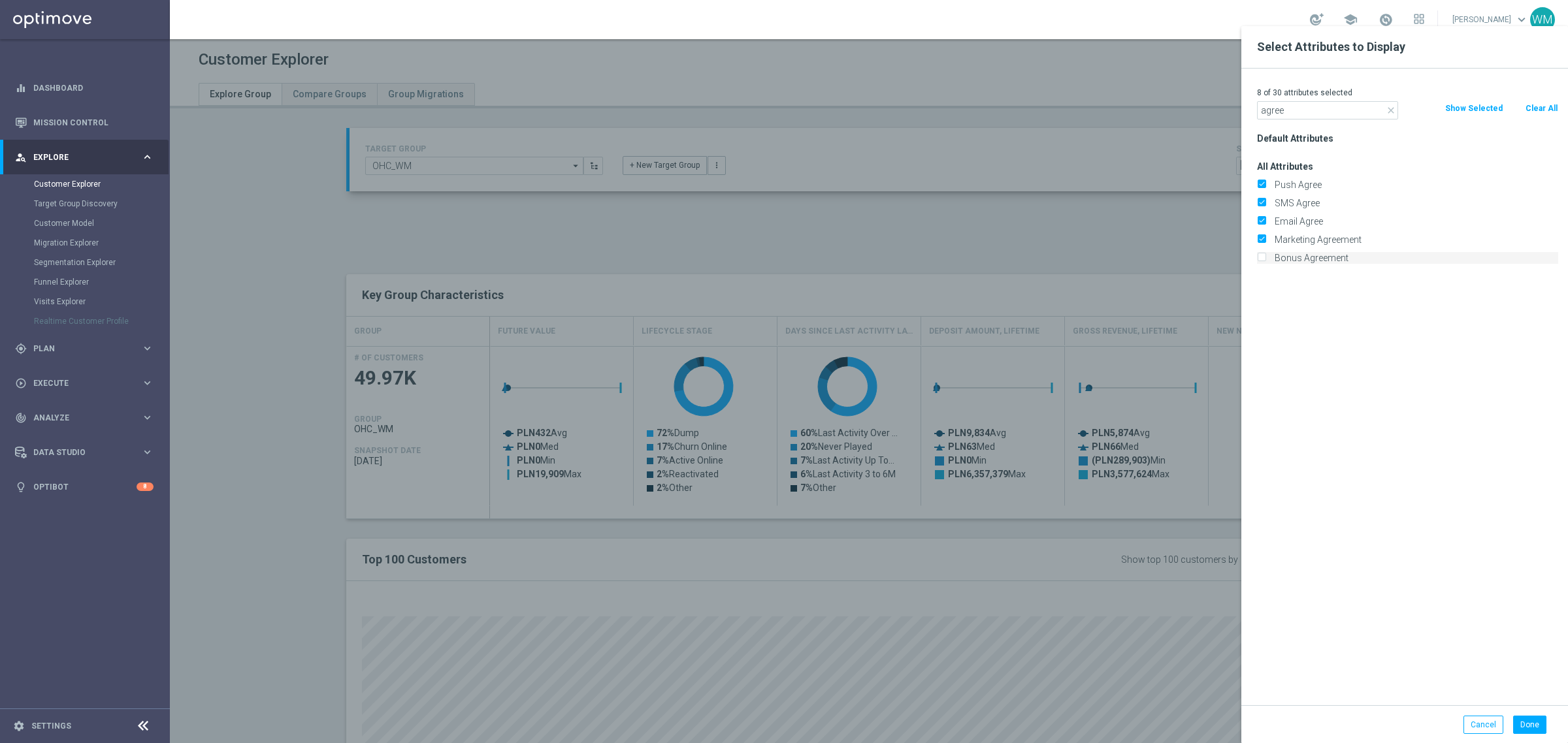
click at [1310, 256] on label "Bonus Agreement" at bounding box center [1414, 258] width 288 height 12
click at [1265, 256] on input "Bonus Agreement" at bounding box center [1261, 259] width 8 height 8
checkbox input "true"
click at [1314, 106] on input "agree" at bounding box center [1327, 110] width 141 height 18
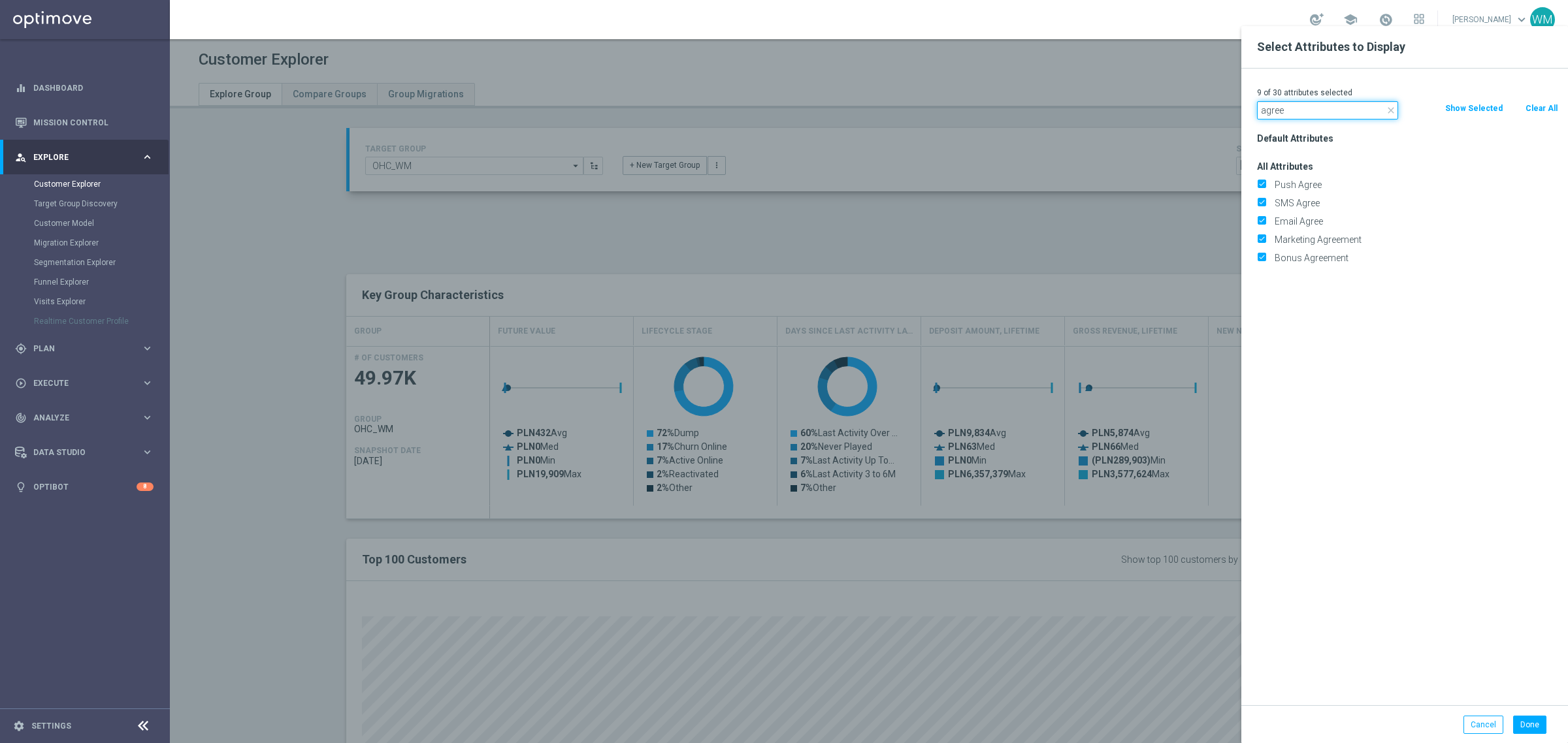
click at [1314, 106] on input "agree" at bounding box center [1327, 110] width 141 height 18
paste input "Onlin"
type input "Online"
click at [1295, 278] on label "Online" at bounding box center [1414, 276] width 288 height 12
click at [1265, 278] on input "Online" at bounding box center [1261, 278] width 8 height 8
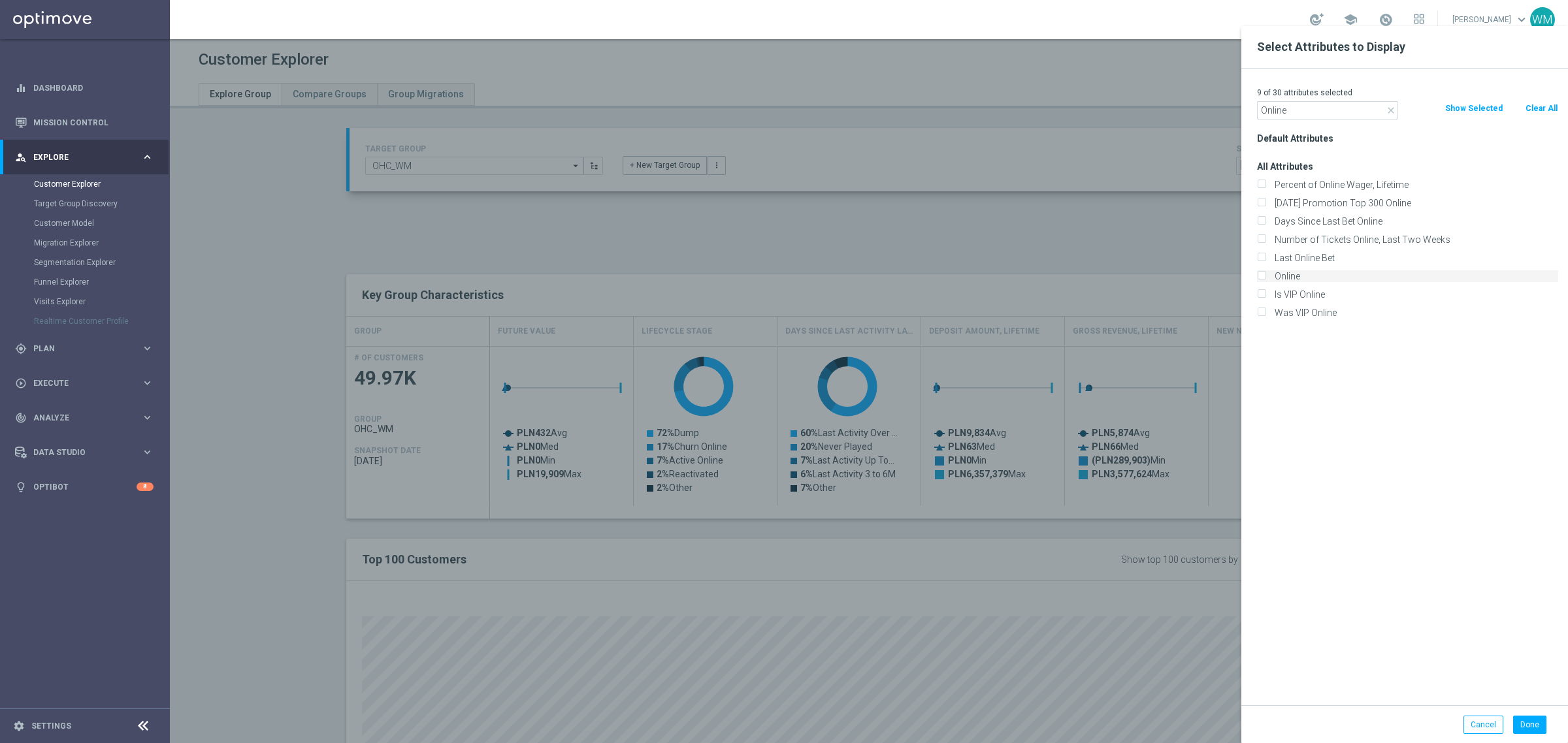
checkbox input "true"
click at [1311, 114] on input "Online" at bounding box center [1327, 110] width 141 height 18
paste input "Canceled"
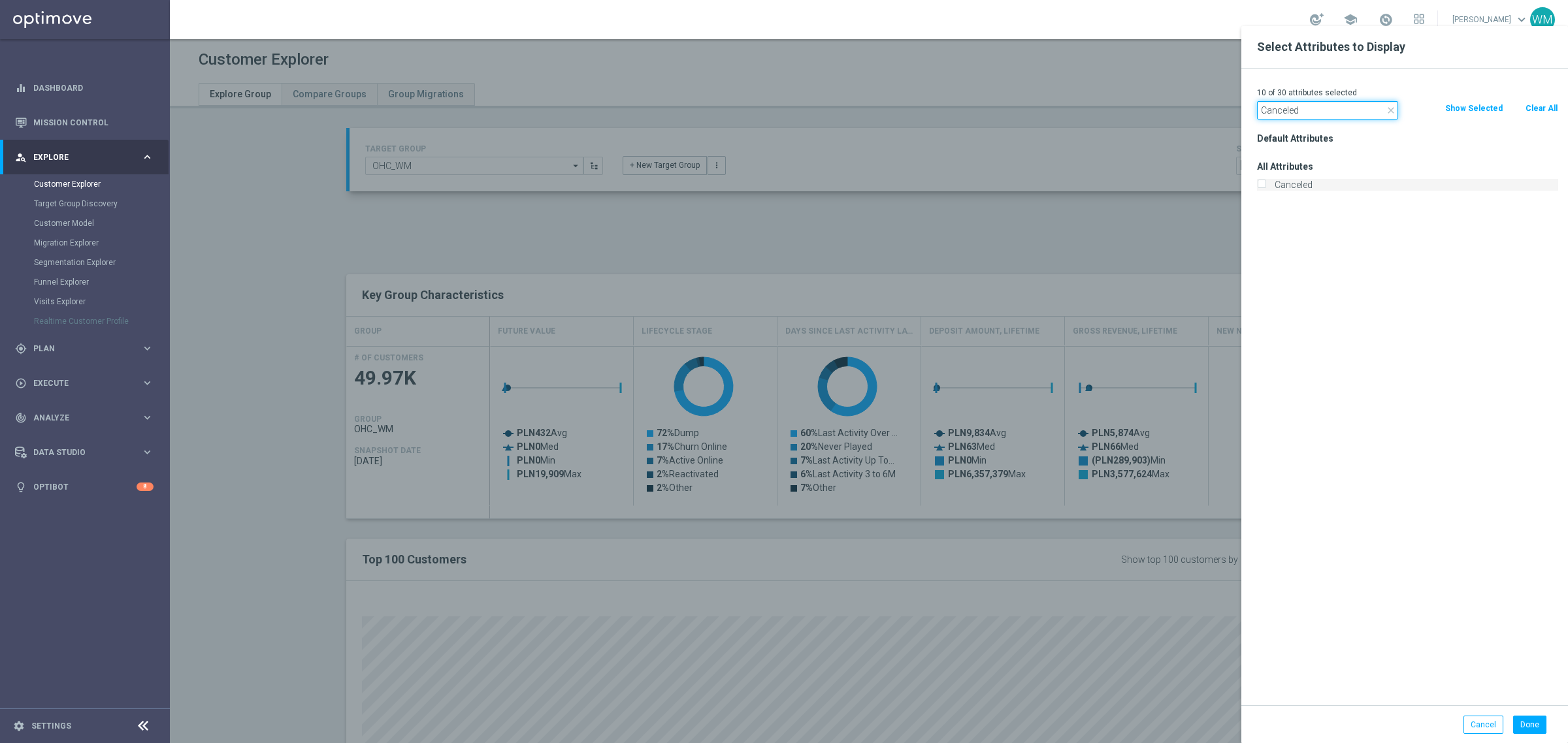
type input "Canceled"
click at [1297, 183] on label "Canceled" at bounding box center [1414, 185] width 288 height 12
click at [1265, 183] on input "Canceled" at bounding box center [1261, 186] width 8 height 8
checkbox input "true"
click at [1322, 112] on input "Canceled" at bounding box center [1327, 110] width 141 height 18
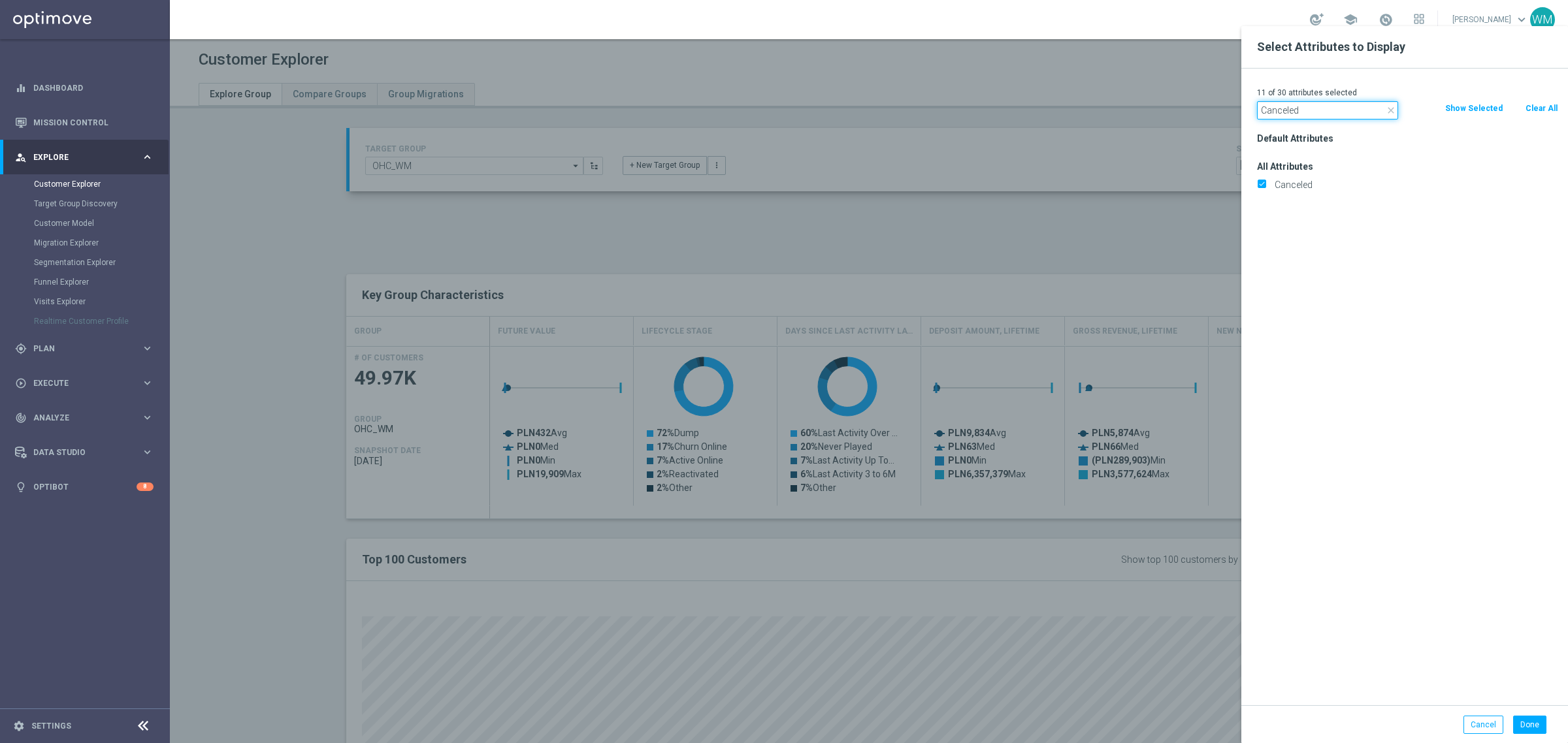
click at [1322, 112] on input "Canceled" at bounding box center [1327, 110] width 141 height 18
paste input "Incomplete"
type input "Incomplete"
click at [1310, 177] on div "Incomplete" at bounding box center [1408, 185] width 321 height 18
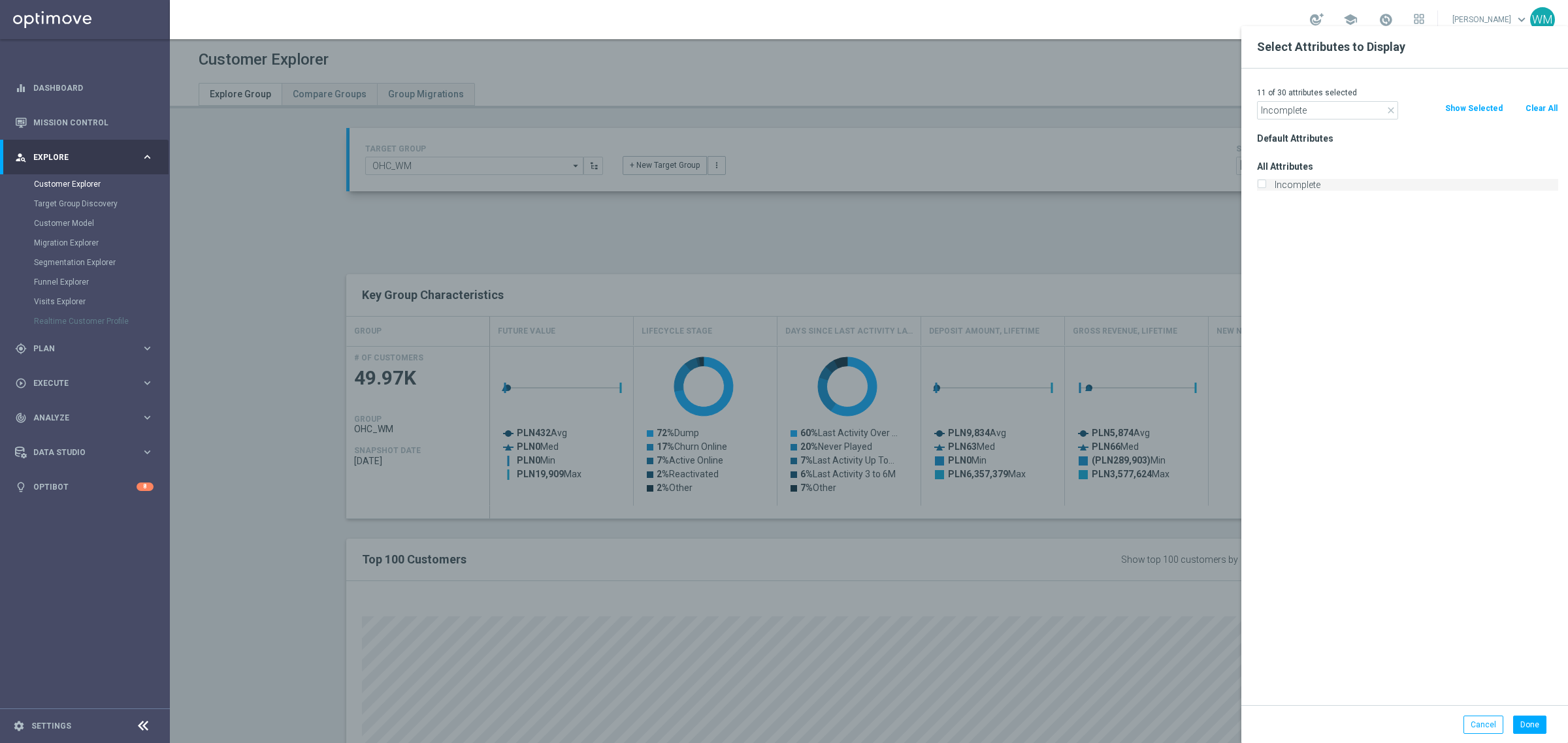
click at [1308, 178] on div "Incomplete" at bounding box center [1408, 185] width 321 height 18
drag, startPoint x: 1301, startPoint y: 181, endPoint x: 1409, endPoint y: 187, distance: 108.2
click at [1301, 181] on label "Incomplete" at bounding box center [1414, 185] width 288 height 12
click at [1265, 182] on input "Incomplete" at bounding box center [1261, 186] width 8 height 8
checkbox input "true"
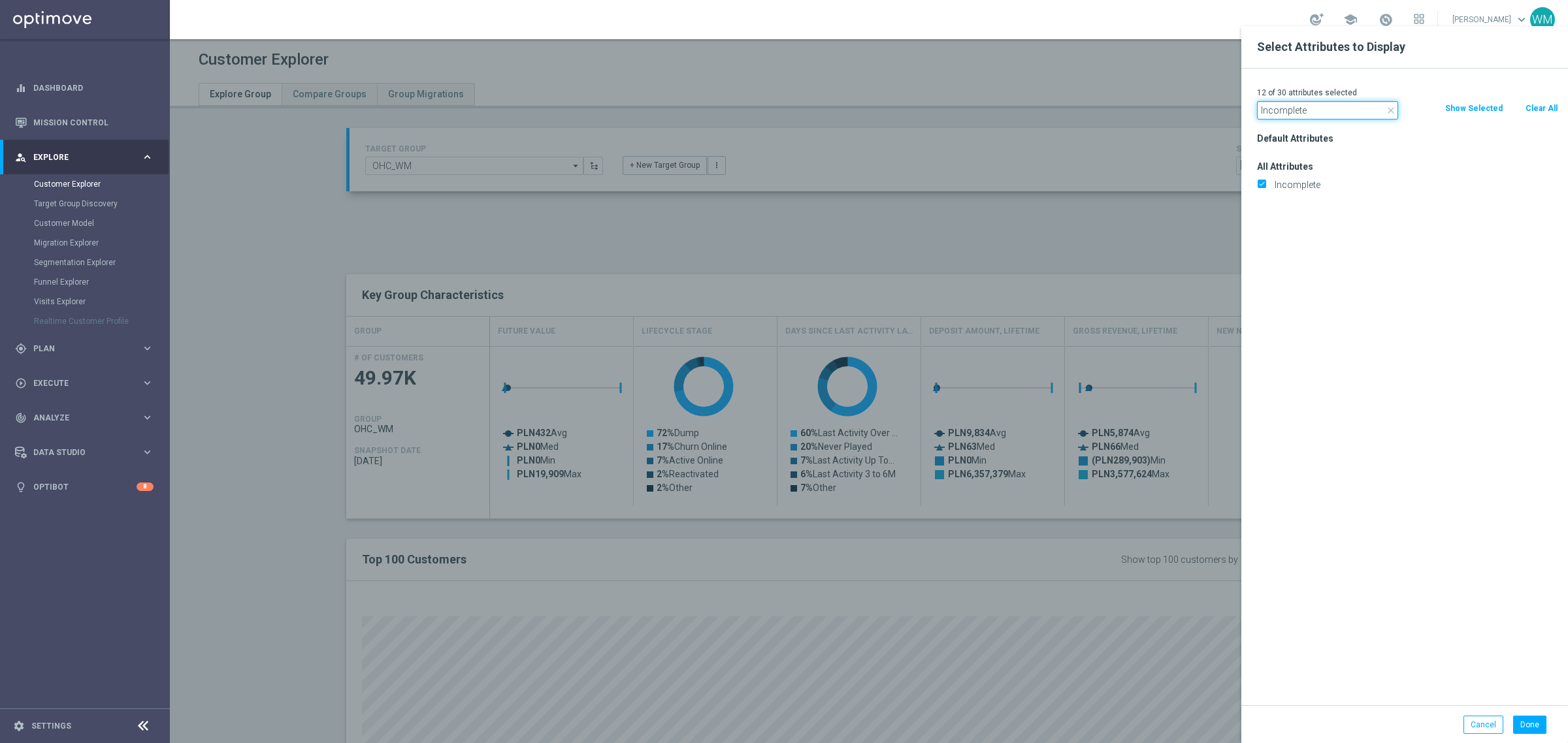
click at [1269, 108] on input "Incomplete" at bounding box center [1327, 110] width 141 height 18
paste input "Selfexcluded Client"
click at [1265, 105] on input "Selfexcluded Client" at bounding box center [1327, 110] width 141 height 18
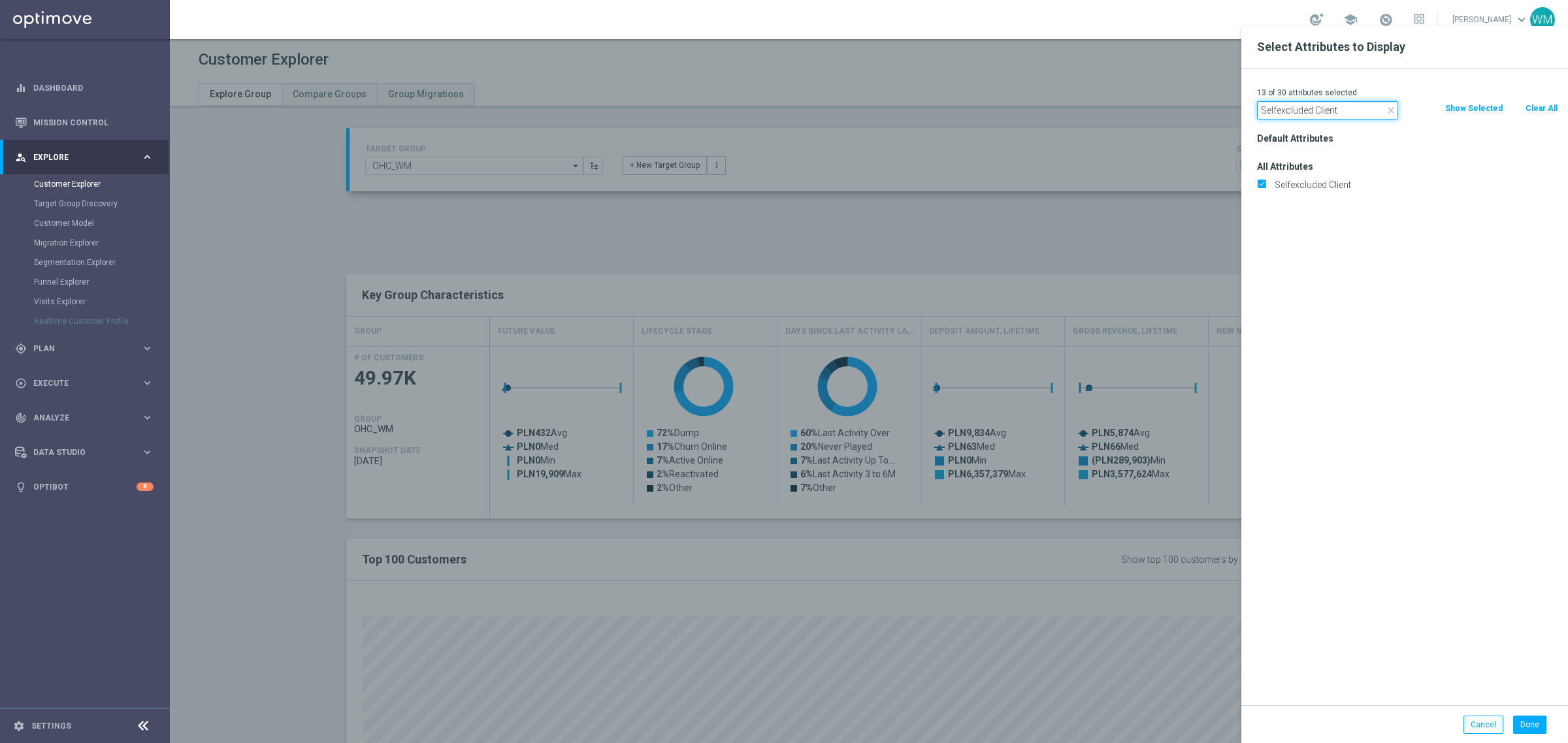
click at [1265, 105] on input "Selfexcluded Client" at bounding box center [1327, 110] width 141 height 18
paste input "Is Test Accou"
type input "Is Test Account"
click at [1293, 187] on label "Is Test Account" at bounding box center [1414, 185] width 288 height 12
click at [1265, 187] on input "Is Test Account" at bounding box center [1261, 186] width 8 height 8
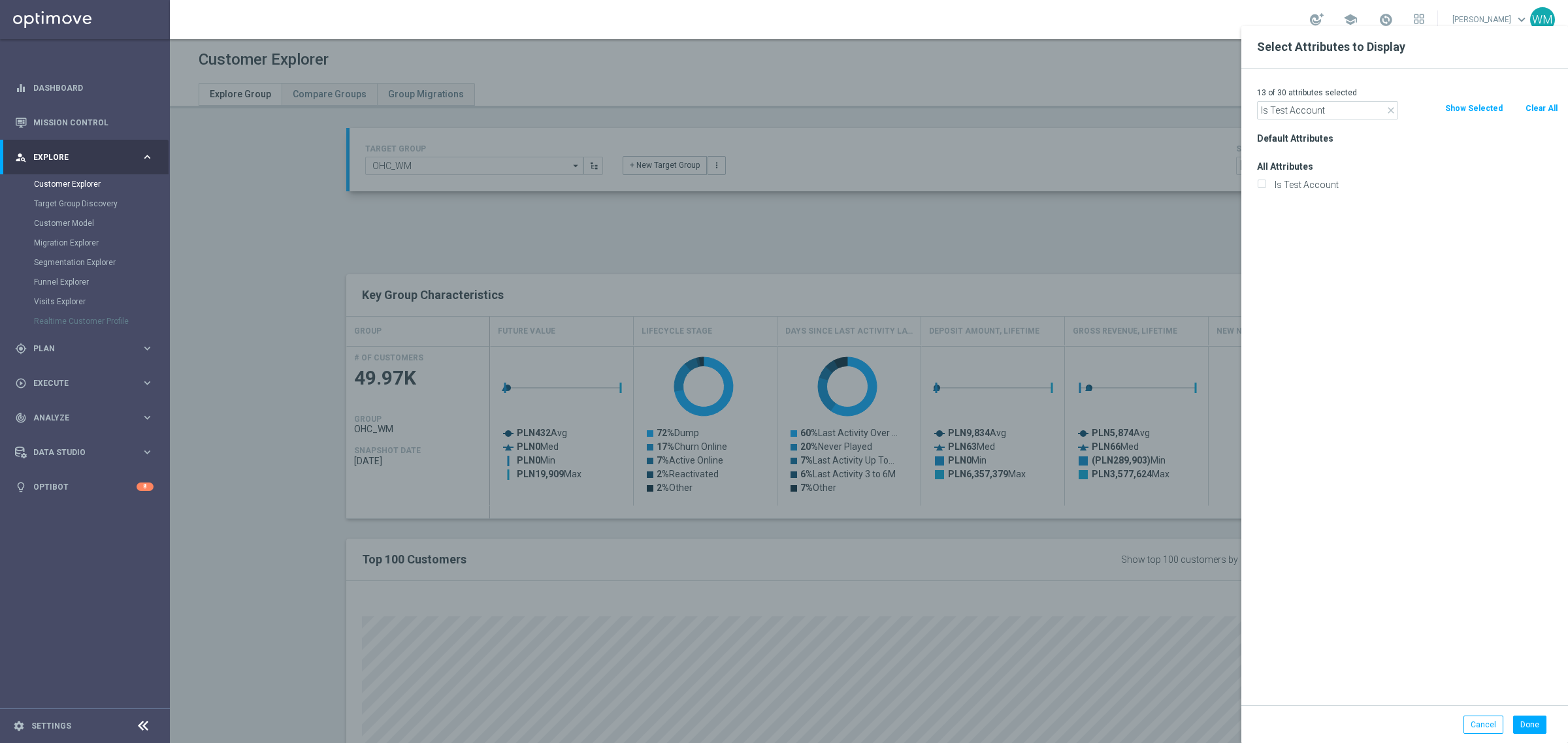
checkbox input "true"
click at [1278, 116] on input "Is Test Account" at bounding box center [1327, 110] width 141 height 18
paste input "Black Listed"
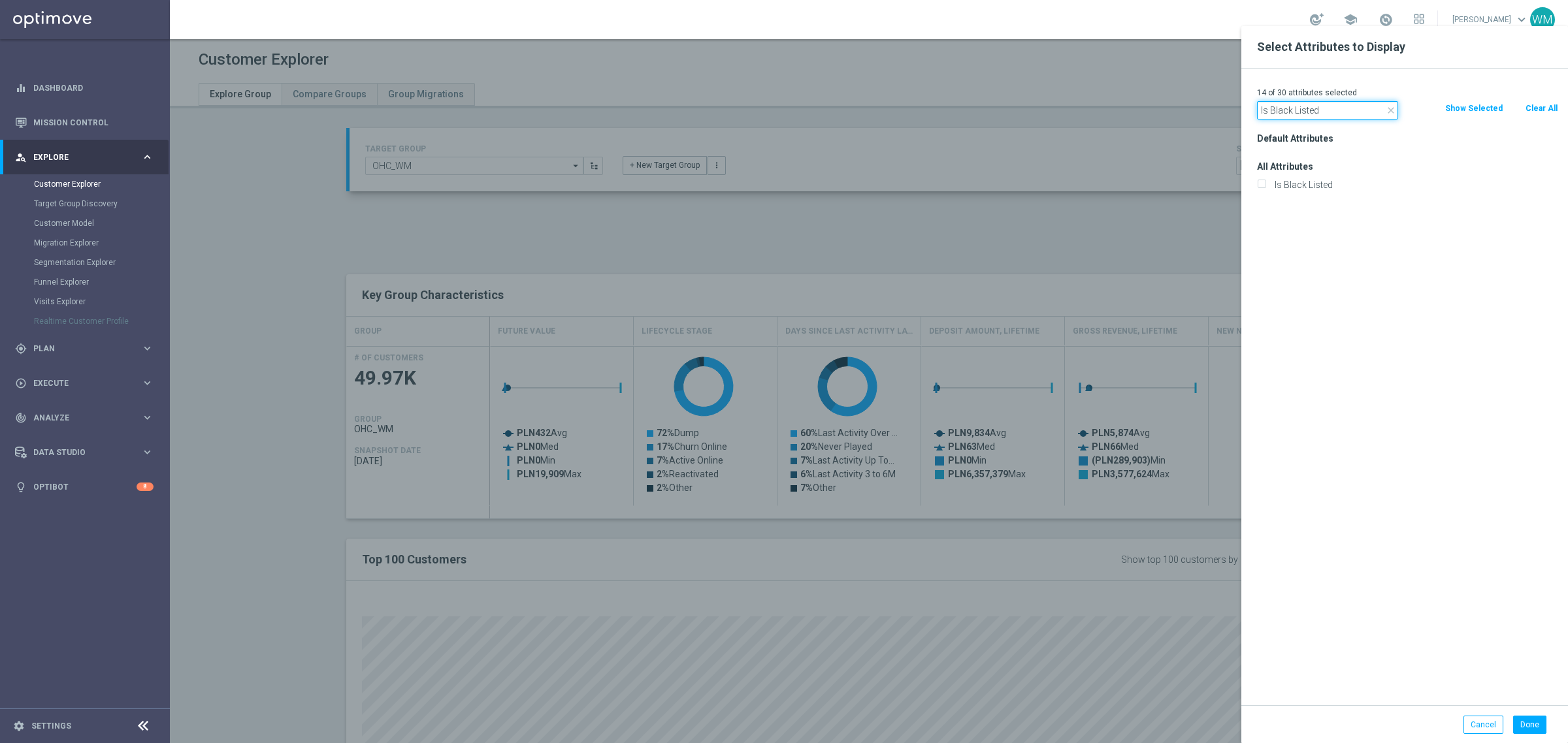
type input "Is Black Listed"
click at [1292, 176] on div "Is Black Listed" at bounding box center [1408, 185] width 321 height 18
click at [1292, 184] on label "Is Black Listed" at bounding box center [1414, 185] width 288 height 12
click at [1265, 184] on input "Is Black Listed" at bounding box center [1261, 186] width 8 height 8
checkbox input "true"
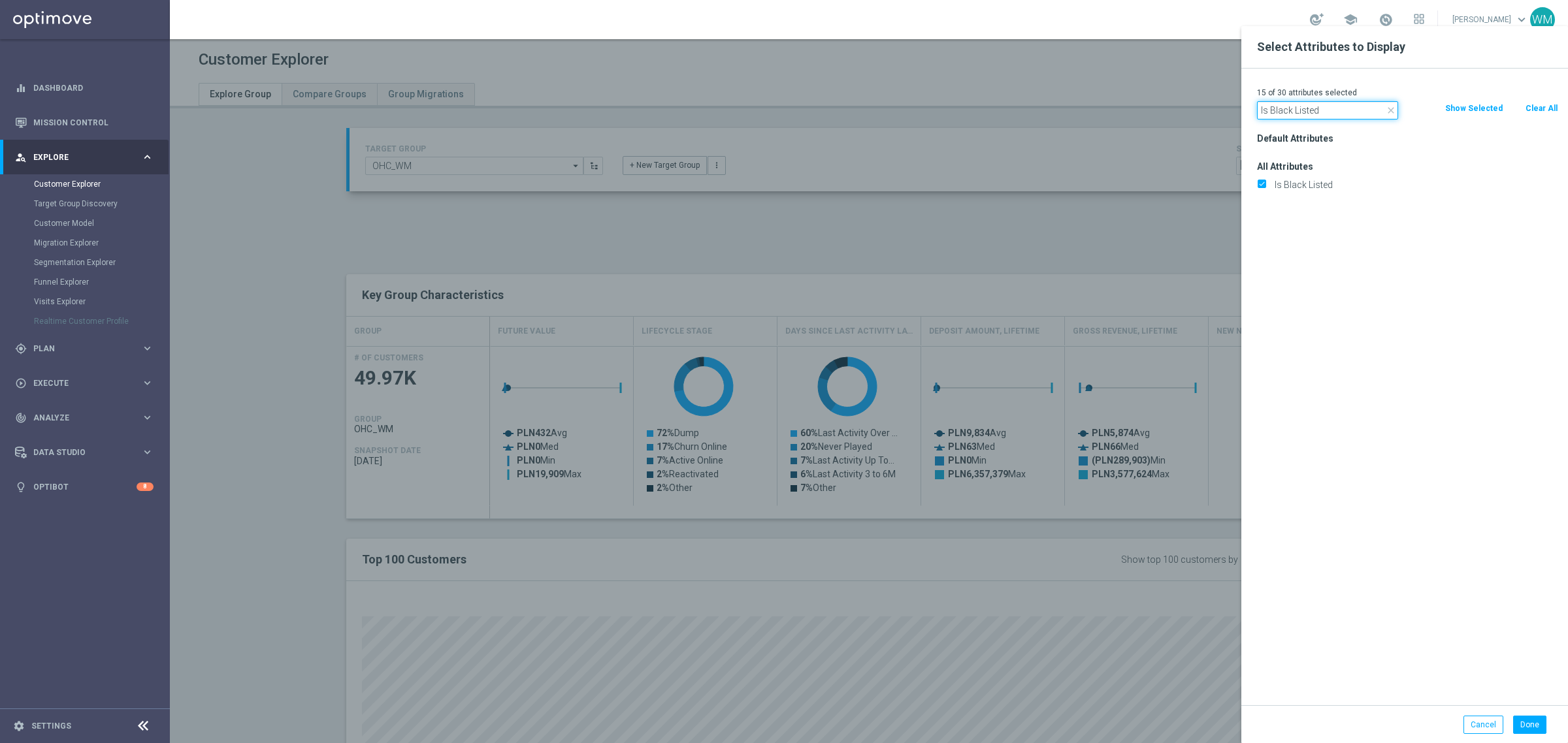
click at [1277, 106] on input "Is Black Listed" at bounding box center [1327, 110] width 141 height 18
paste input "ock"
type input "Is Blocked"
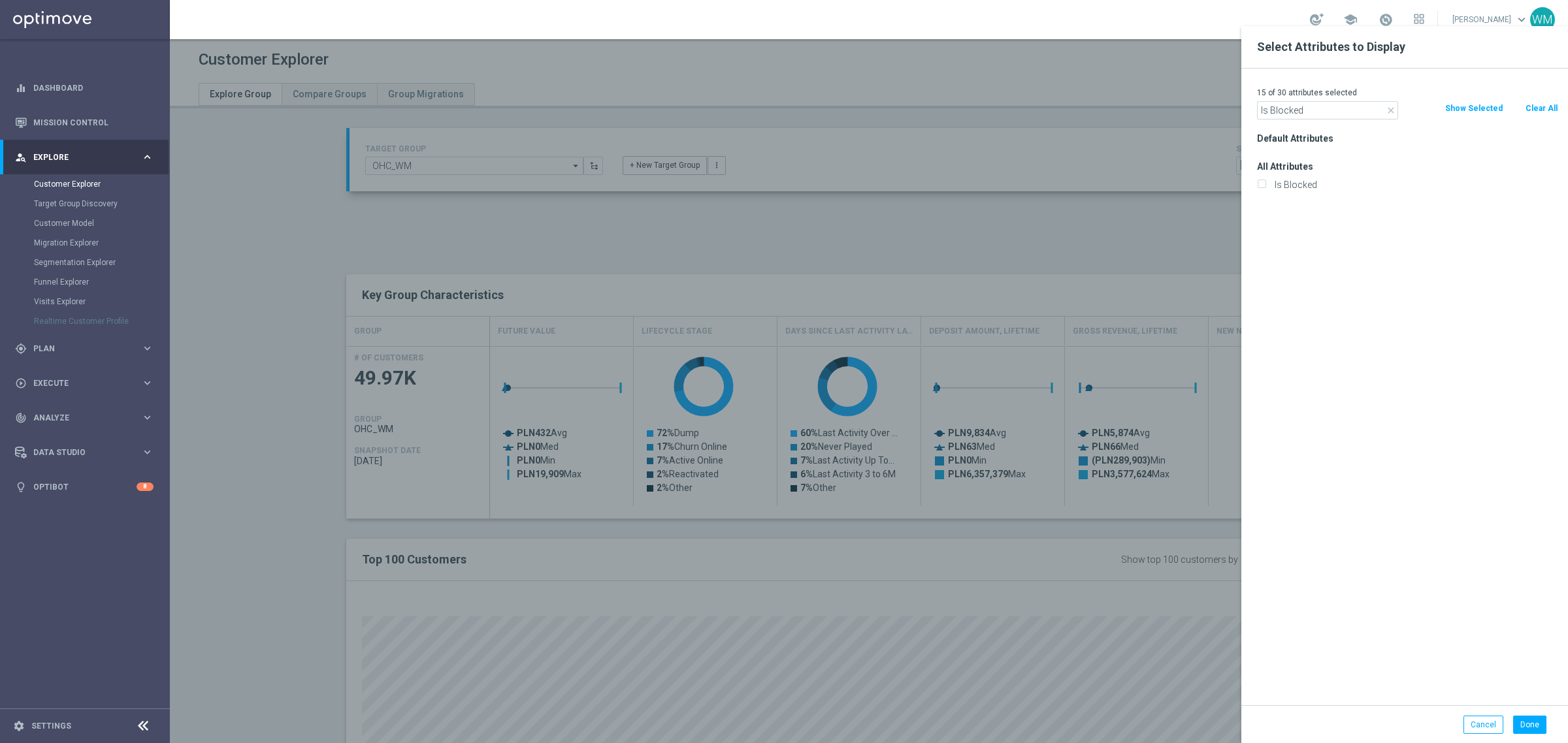
click at [1303, 183] on label "Is Blocked" at bounding box center [1414, 185] width 288 height 12
click at [1265, 183] on input "Is Blocked" at bounding box center [1261, 186] width 8 height 8
checkbox input "true"
click at [1285, 116] on input "Is Blocked" at bounding box center [1327, 110] width 141 height 18
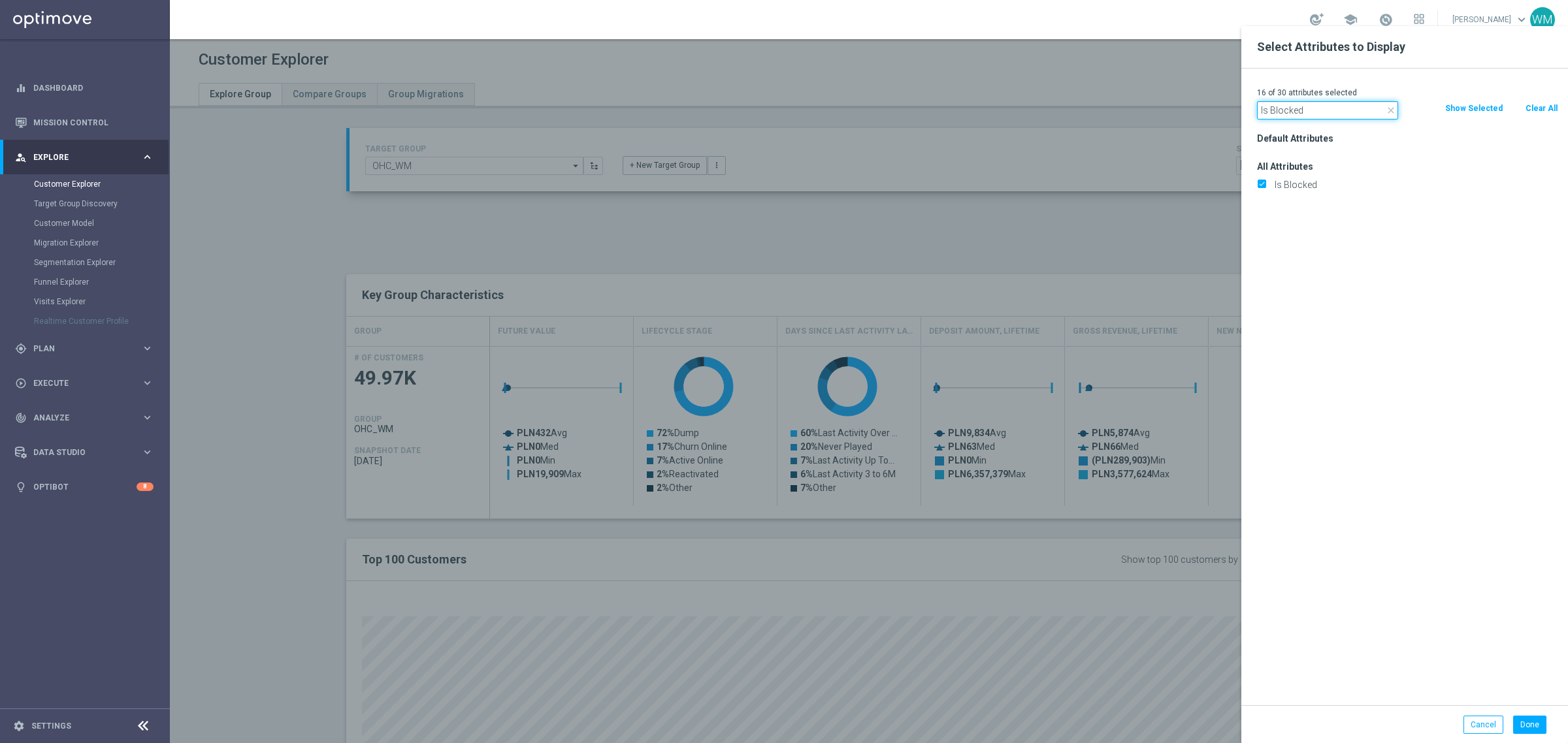
click at [1277, 105] on input "Is Blocked" at bounding box center [1327, 110] width 141 height 18
type input "verif"
click at [1337, 197] on label "Is Email Verified" at bounding box center [1414, 203] width 288 height 12
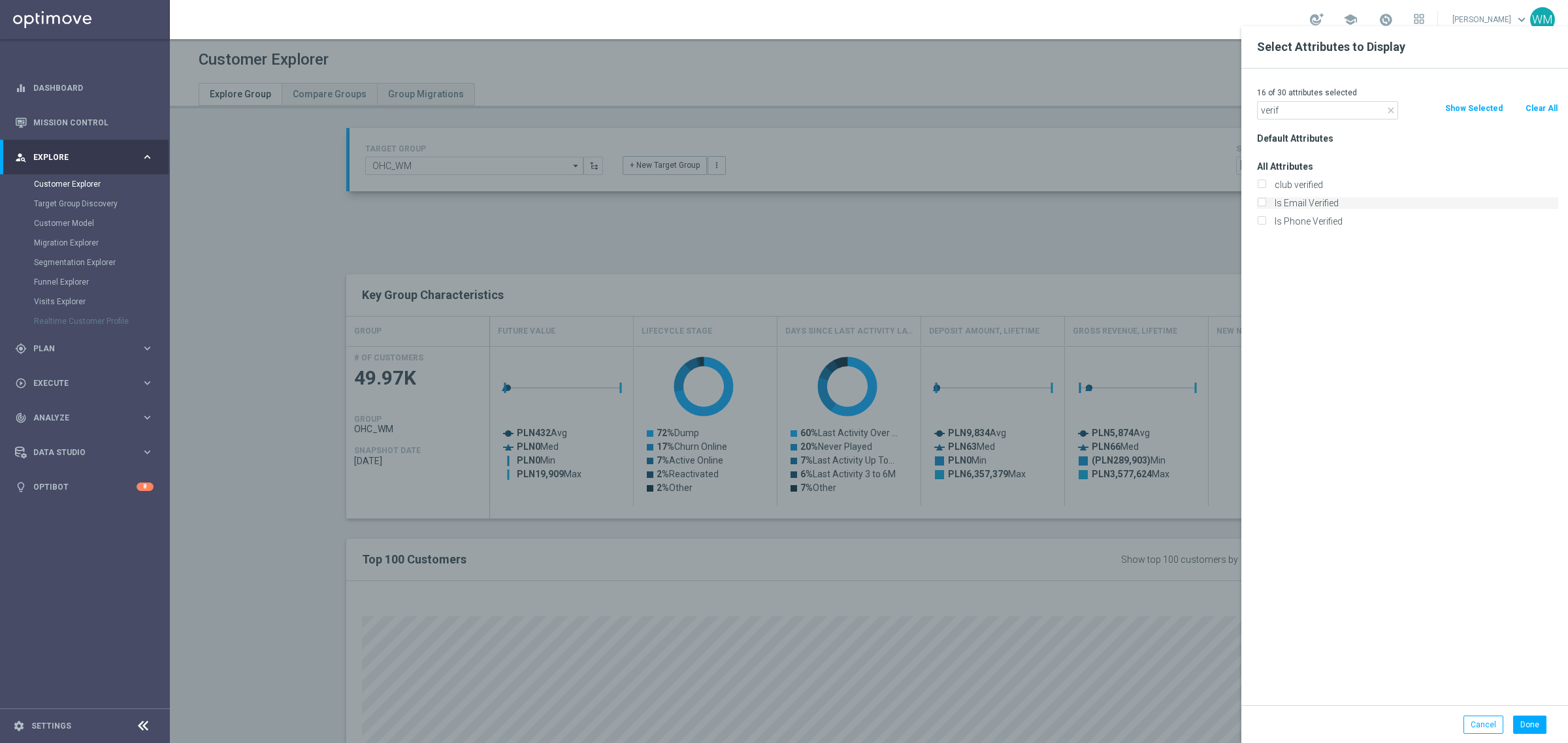
click at [1265, 201] on input "Is Email Verified" at bounding box center [1261, 205] width 8 height 8
checkbox input "true"
click at [1337, 215] on label "Is Phone Verified" at bounding box center [1414, 221] width 288 height 12
click at [1265, 219] on input "Is Phone Verified" at bounding box center [1261, 223] width 8 height 8
checkbox input "true"
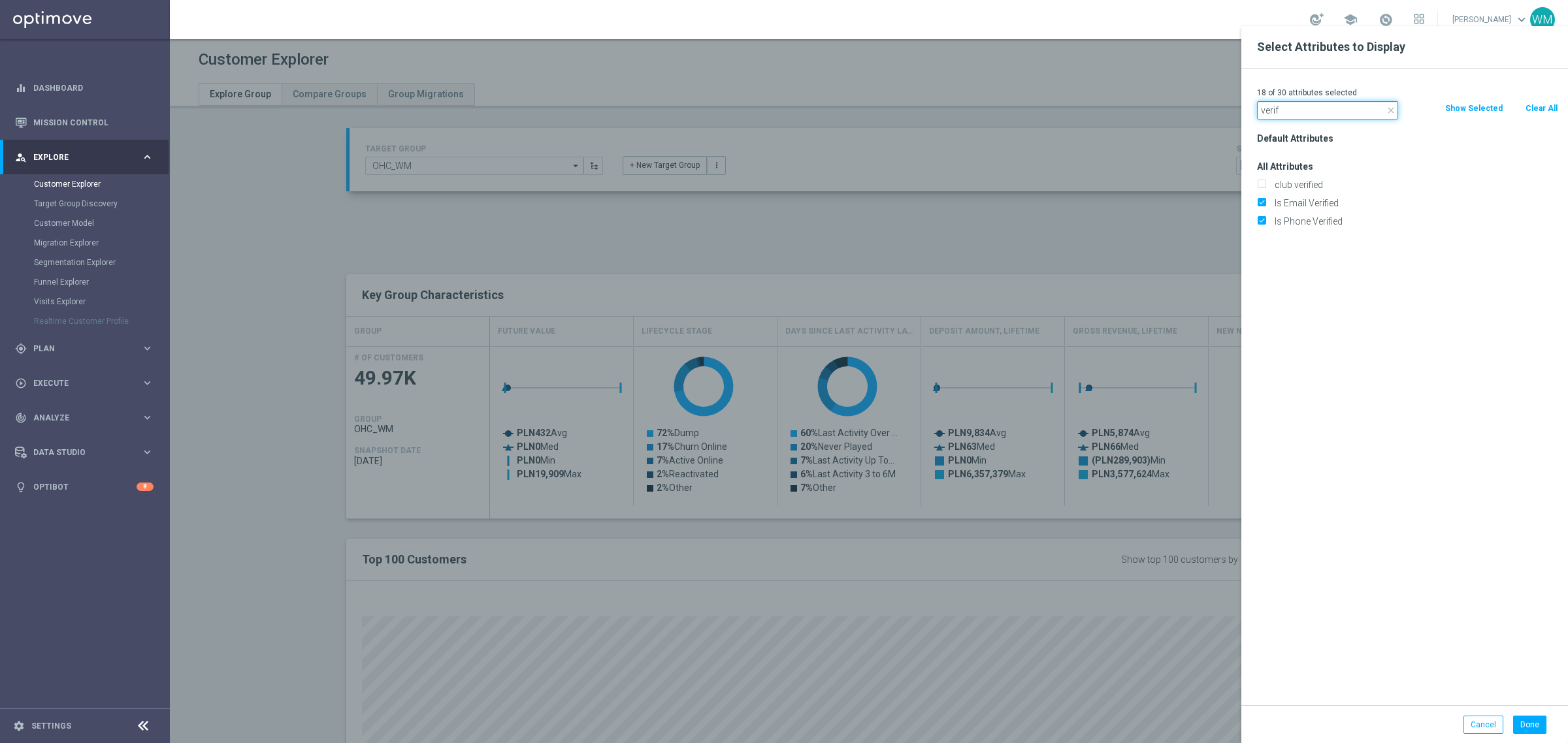
click at [1278, 116] on input "verif" at bounding box center [1327, 110] width 141 height 18
paste input "Is Temporary"
type input "Is Temporary"
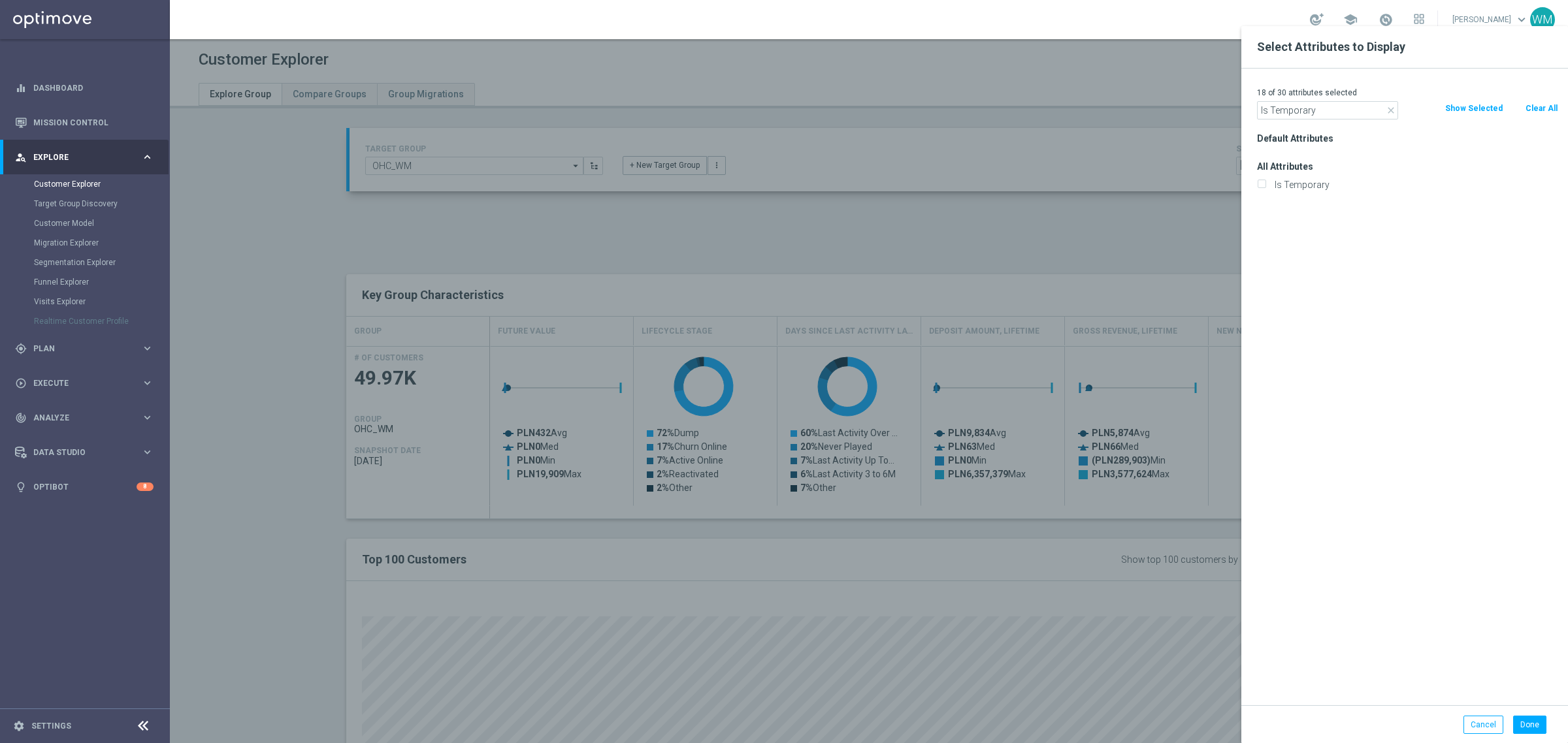
click at [1308, 192] on div "Is Temporary" at bounding box center [1408, 185] width 321 height 18
click at [1307, 187] on label "Is Temporary" at bounding box center [1414, 185] width 288 height 12
click at [1265, 187] on input "Is Temporary" at bounding box center [1261, 186] width 8 height 8
checkbox input "true"
click at [1521, 723] on button "Done" at bounding box center [1530, 725] width 33 height 18
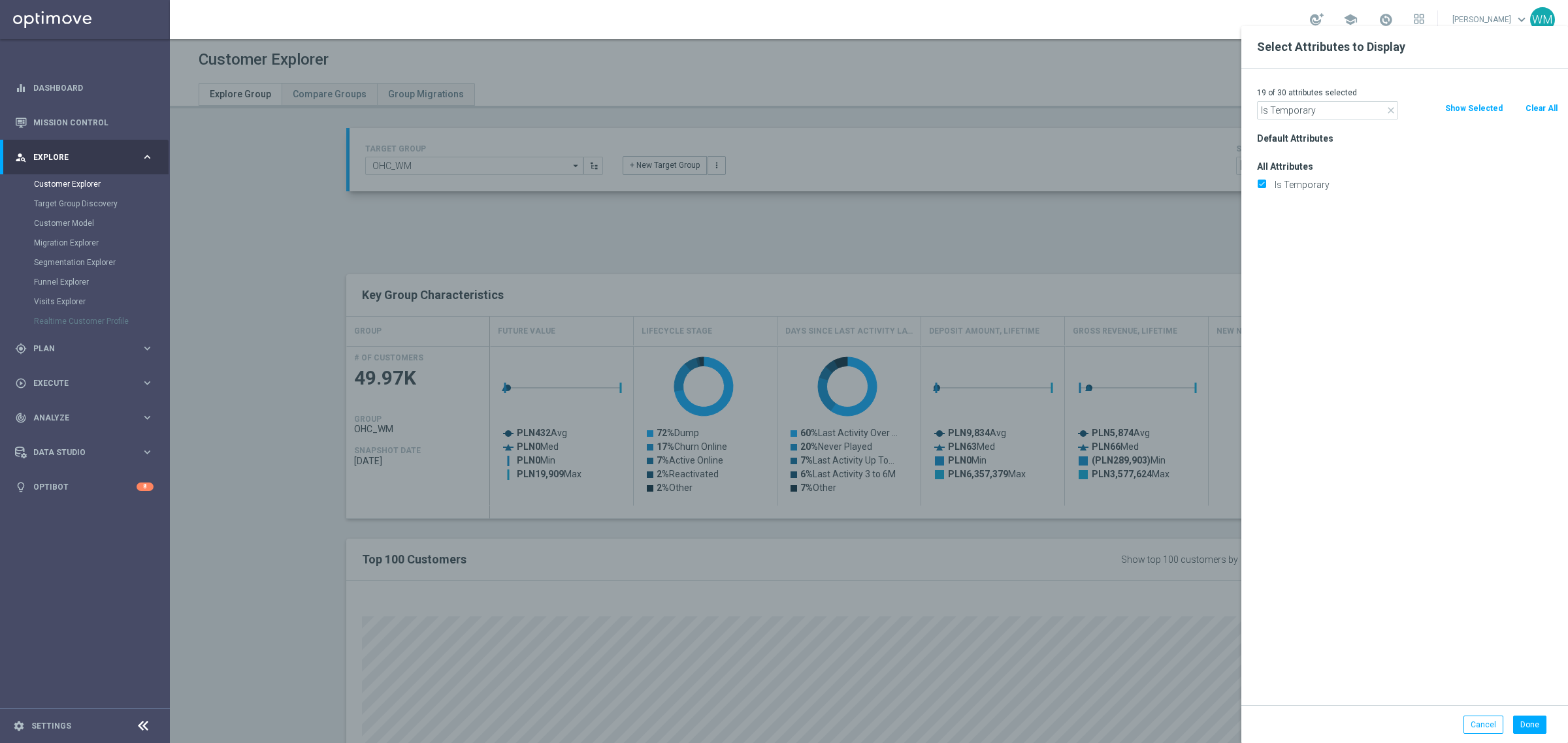
type input "Search"
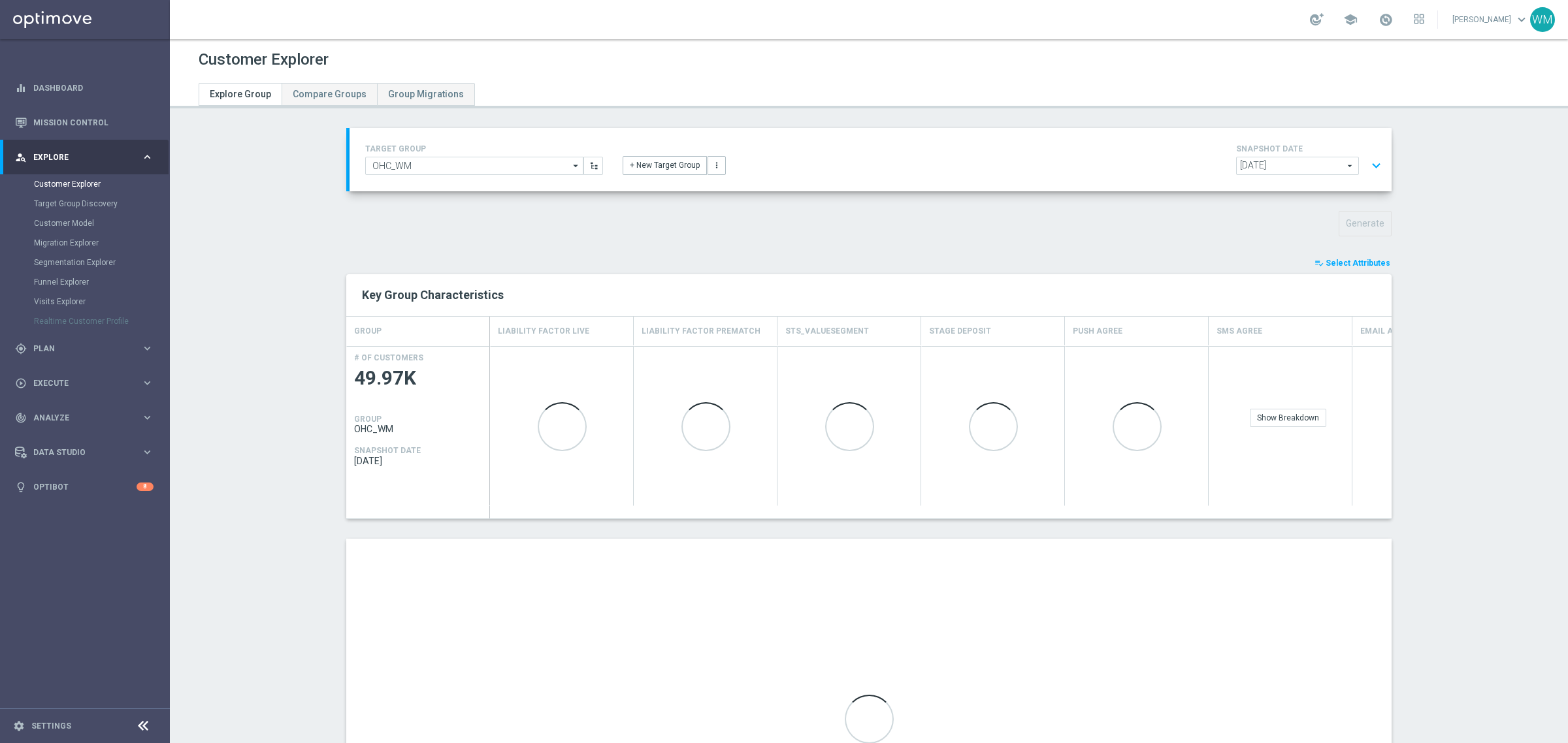
click at [286, 268] on section "TARGET GROUP OHC_WM OHC_WM arrow_drop_down Show Selected 0 of NaN - Campaign 1" at bounding box center [869, 524] width 1398 height 792
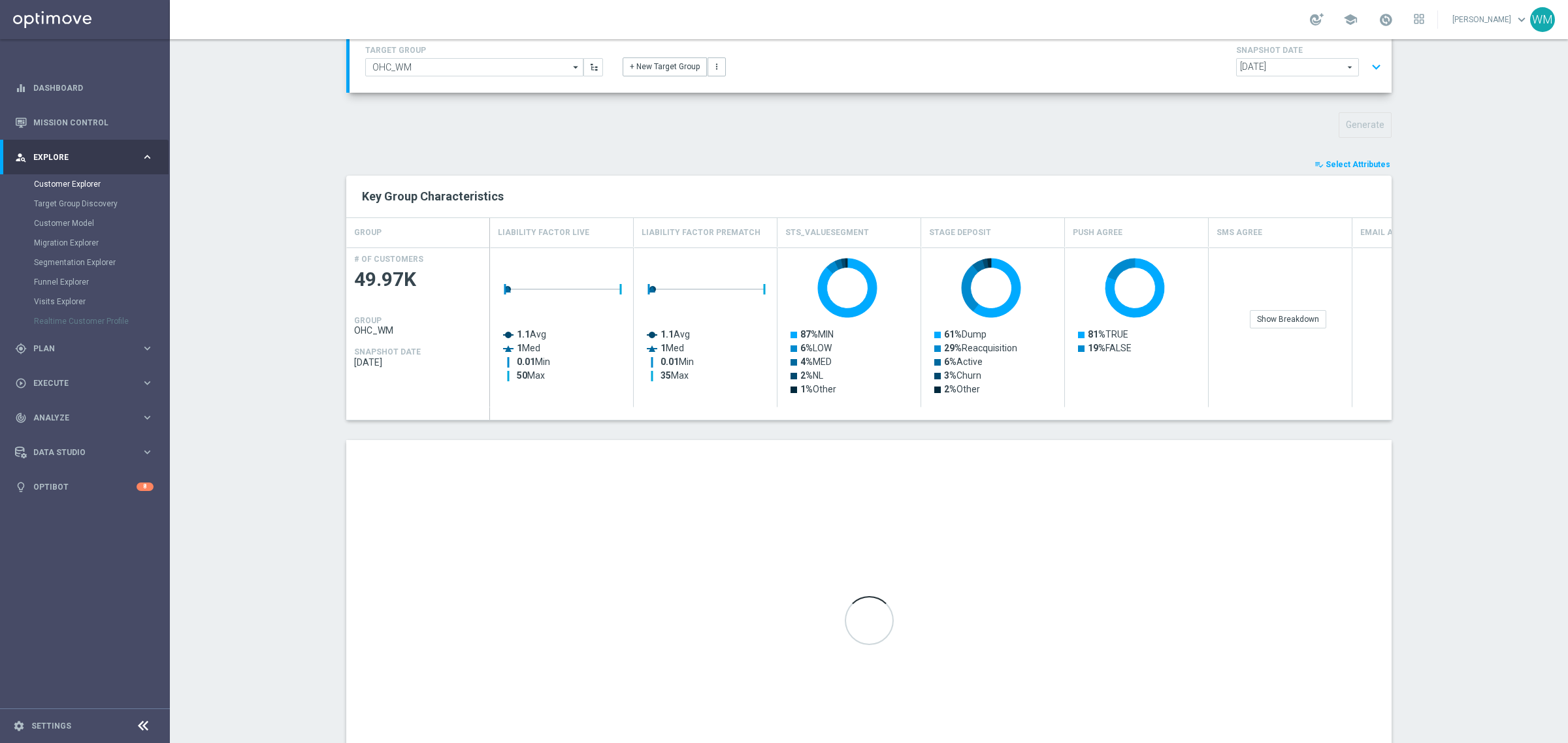
scroll to position [190, 0]
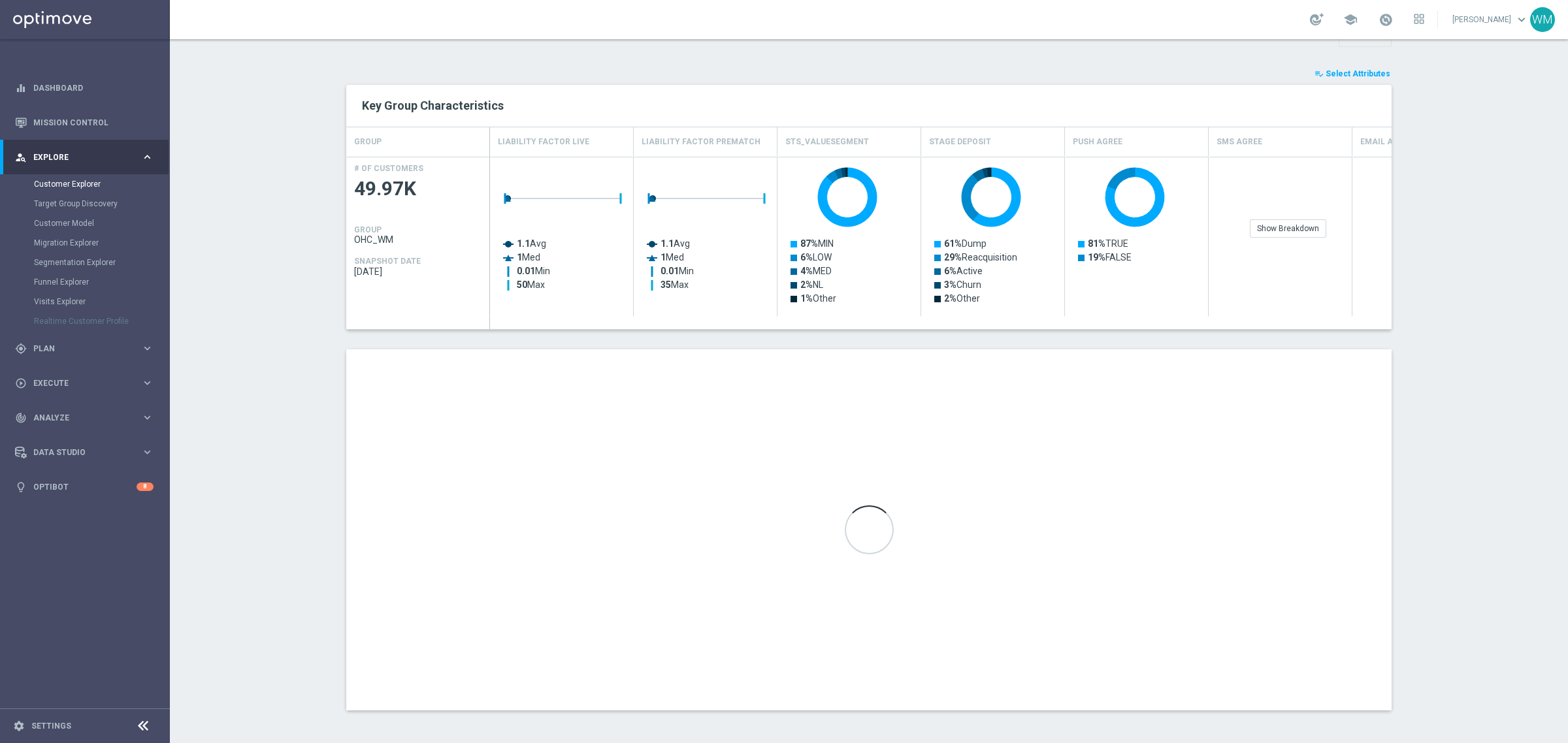
click at [1457, 307] on section "TARGET GROUP OHC_WM OHC_WM arrow_drop_down Show Selected 0 of NaN - Campaign 1" at bounding box center [869, 335] width 1398 height 792
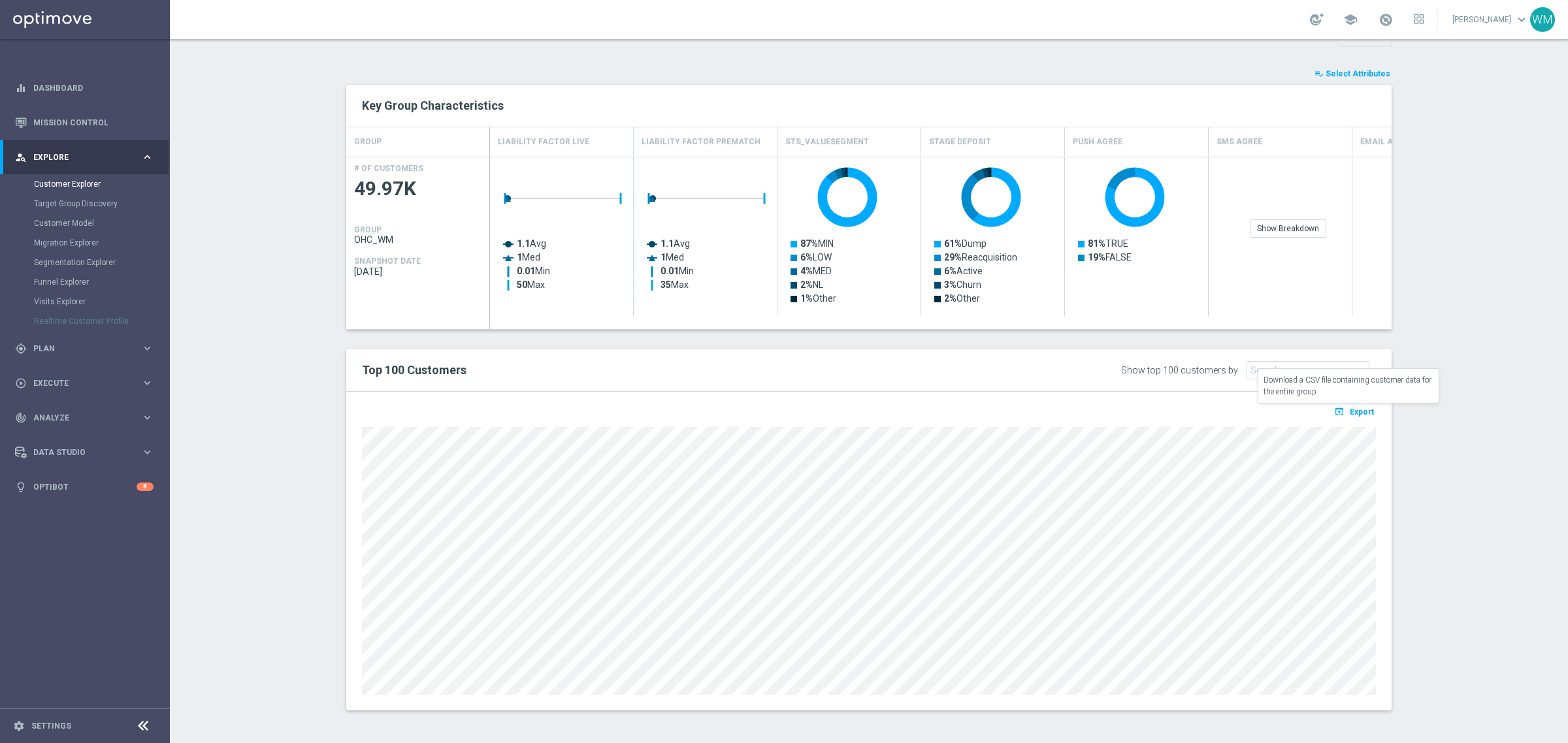
click at [1353, 415] on span "Export" at bounding box center [1362, 412] width 24 height 9
